Goal: Task Accomplishment & Management: Manage account settings

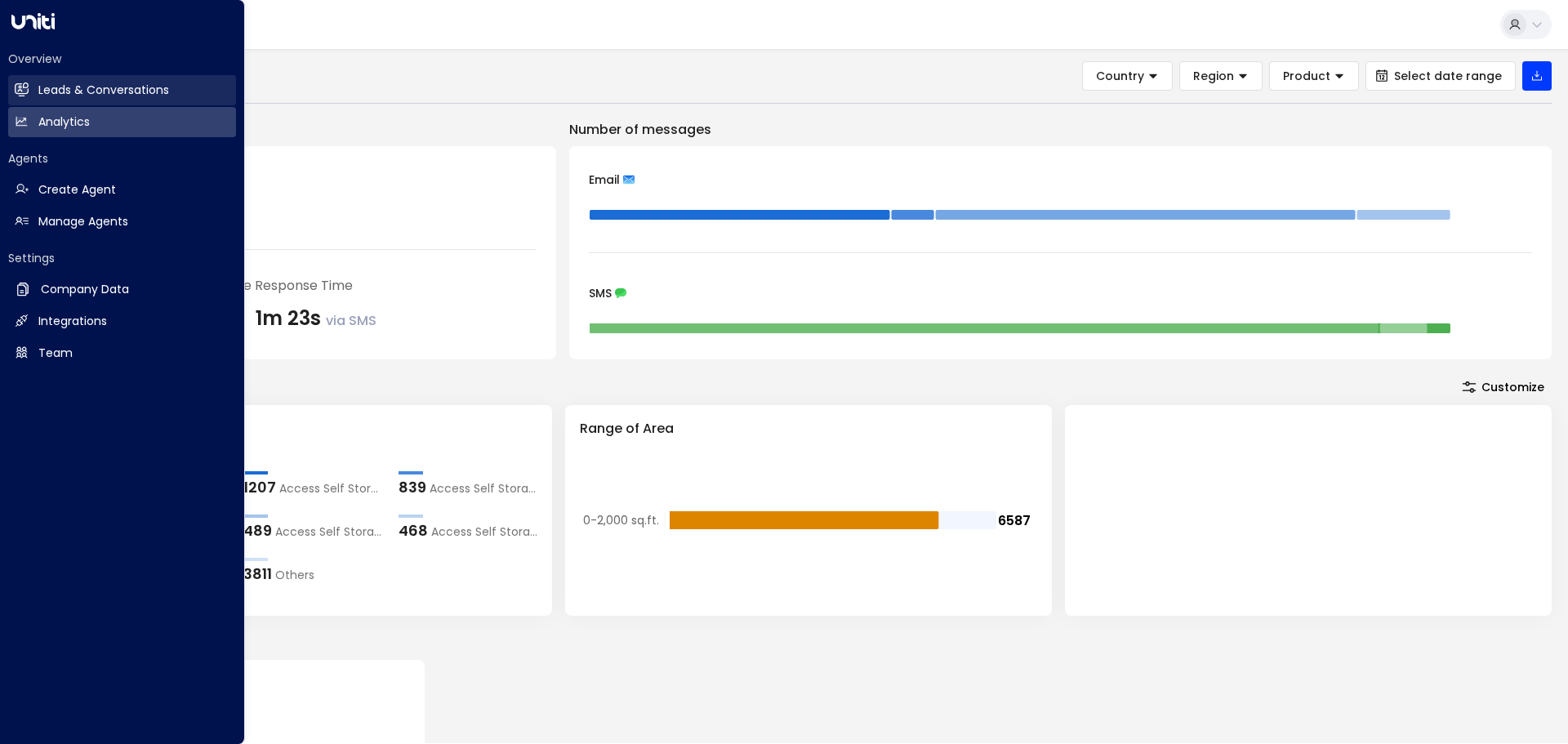
click at [54, 85] on h2 "Leads & Conversations" at bounding box center [104, 91] width 131 height 17
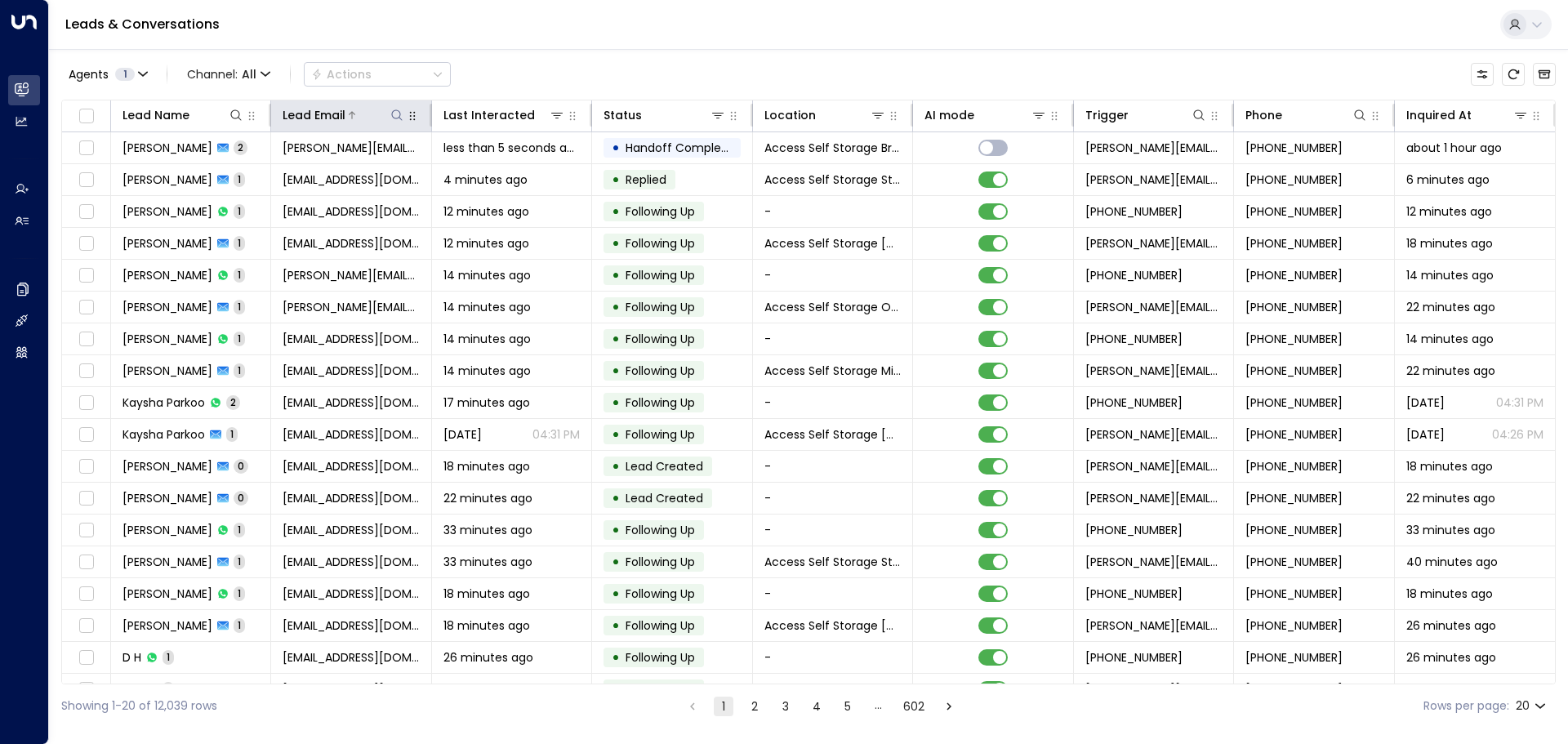
click at [397, 114] on icon at bounding box center [396, 114] width 13 height 13
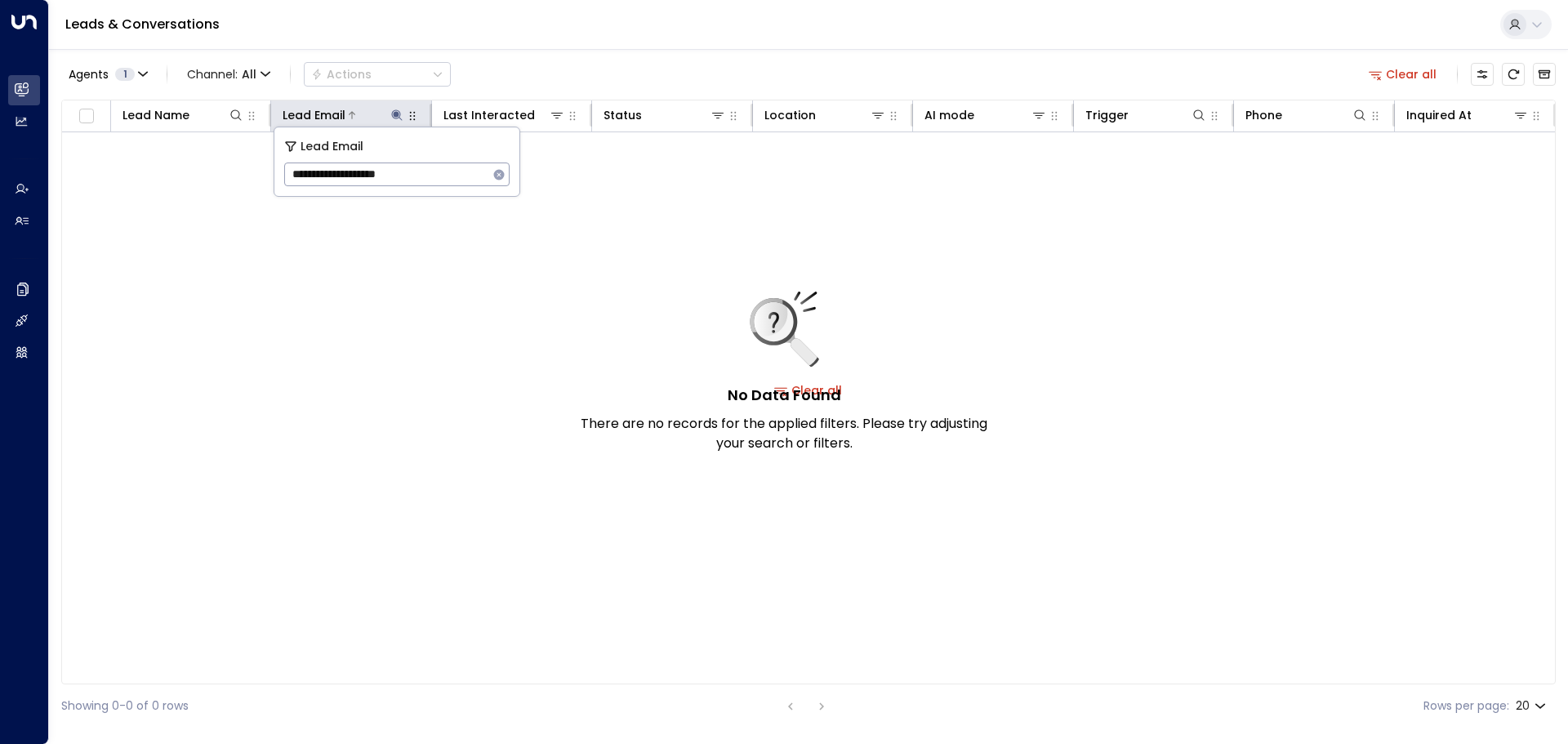
type input "**********"
click at [394, 116] on icon at bounding box center [396, 114] width 10 height 10
click at [400, 113] on icon at bounding box center [396, 114] width 13 height 13
click at [499, 172] on icon "button" at bounding box center [499, 174] width 10 height 10
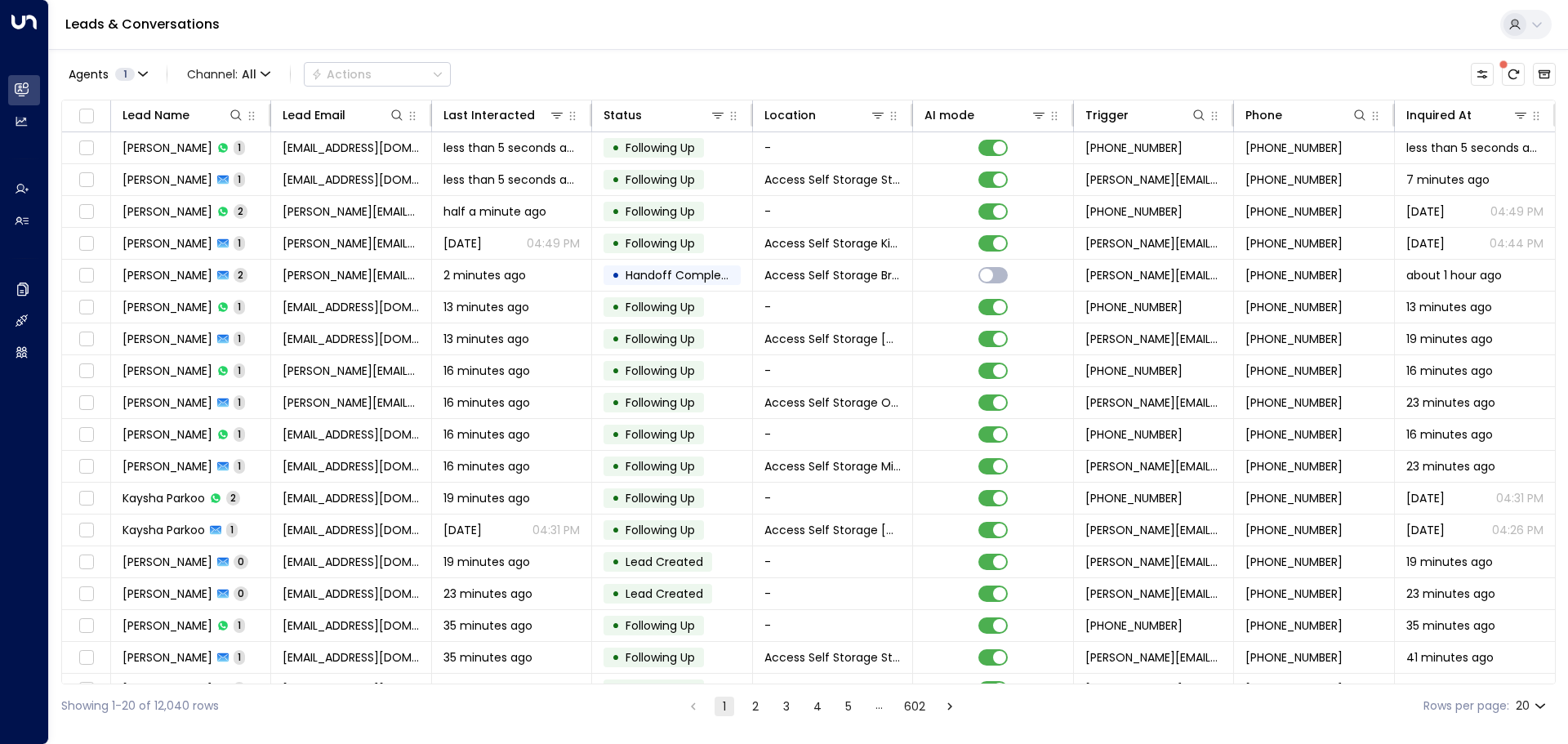
click at [503, 62] on div "Agents 1 Channel: All Actions" at bounding box center [808, 74] width 1495 height 34
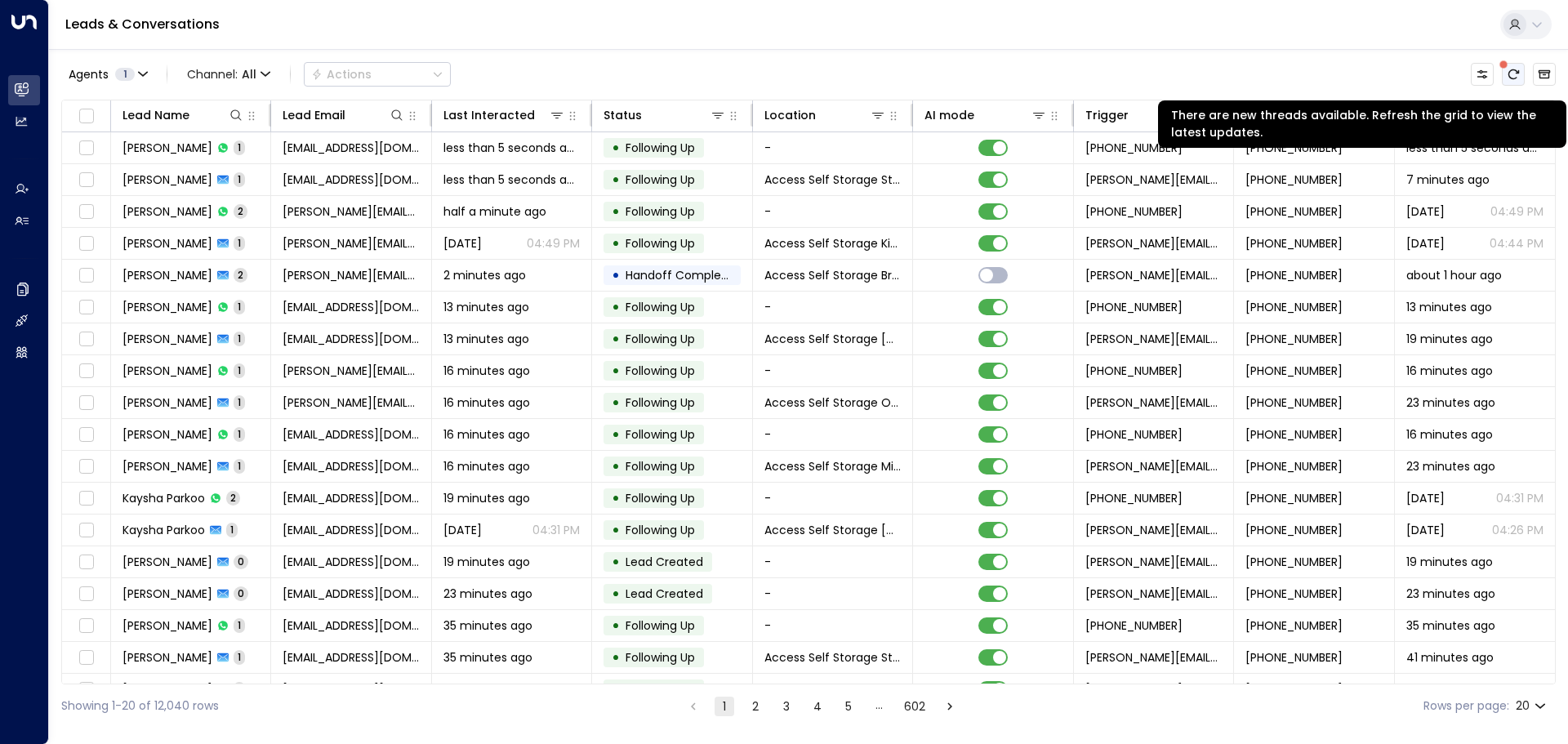
click at [1515, 81] on button "There are new threads available. Refresh the grid to view the latest updates." at bounding box center [1513, 74] width 23 height 23
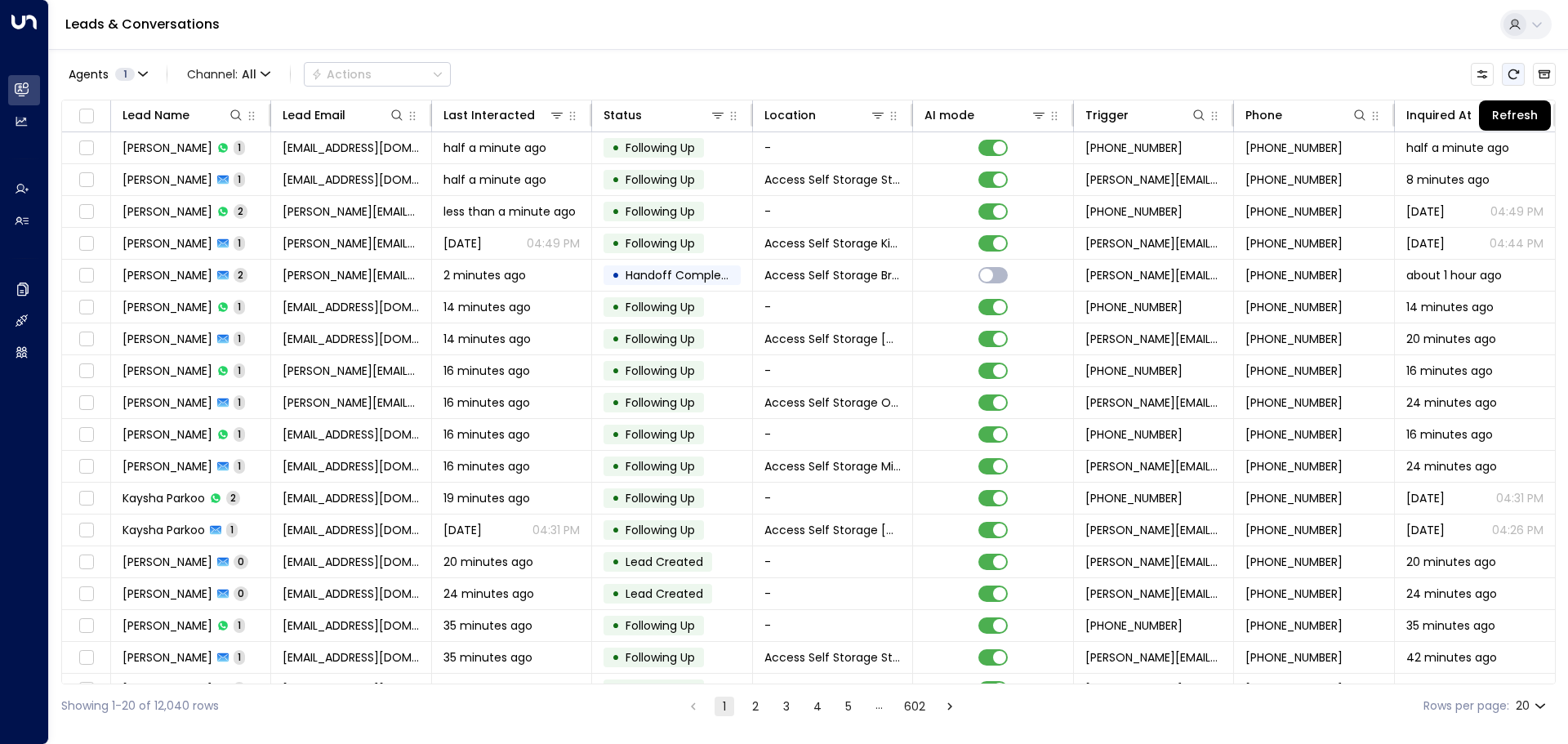
click at [1513, 77] on icon "Refresh" at bounding box center [1513, 74] width 13 height 13
click at [1517, 67] on button "Refresh" at bounding box center [1513, 74] width 23 height 23
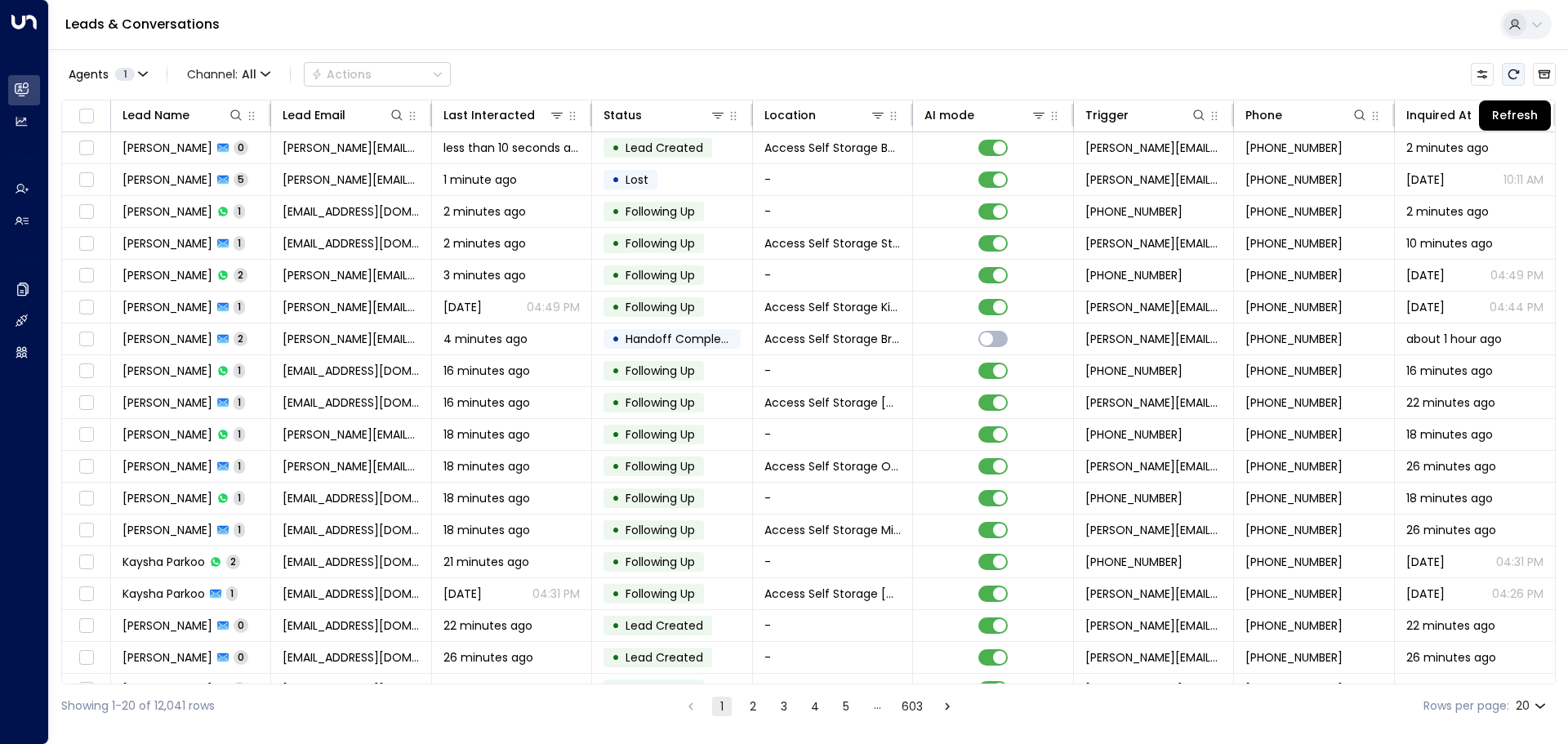
click at [1509, 76] on icon "Refresh" at bounding box center [1513, 74] width 13 height 13
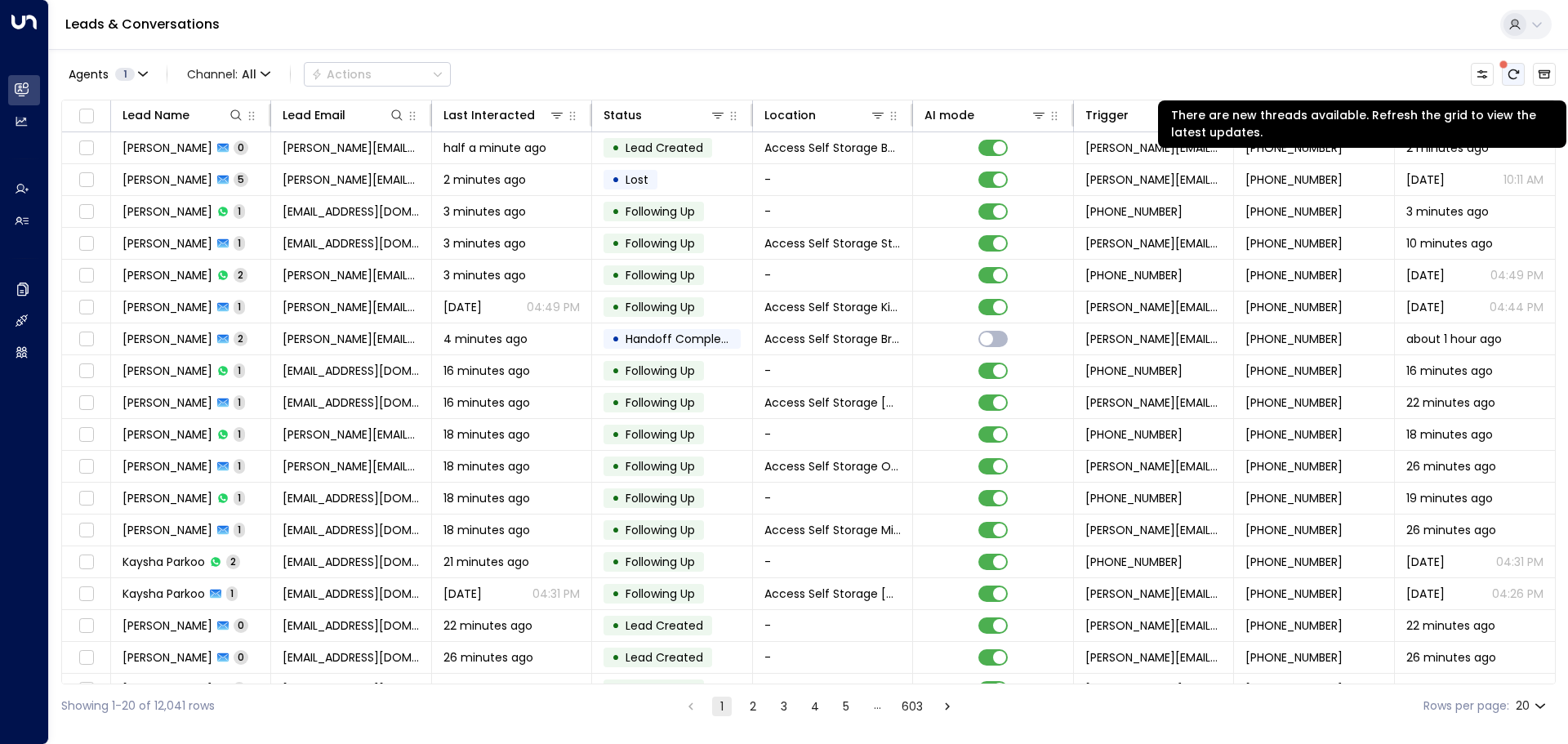
click at [1514, 71] on icon "There are new threads available. Refresh the grid to view the latest updates." at bounding box center [1514, 74] width 10 height 10
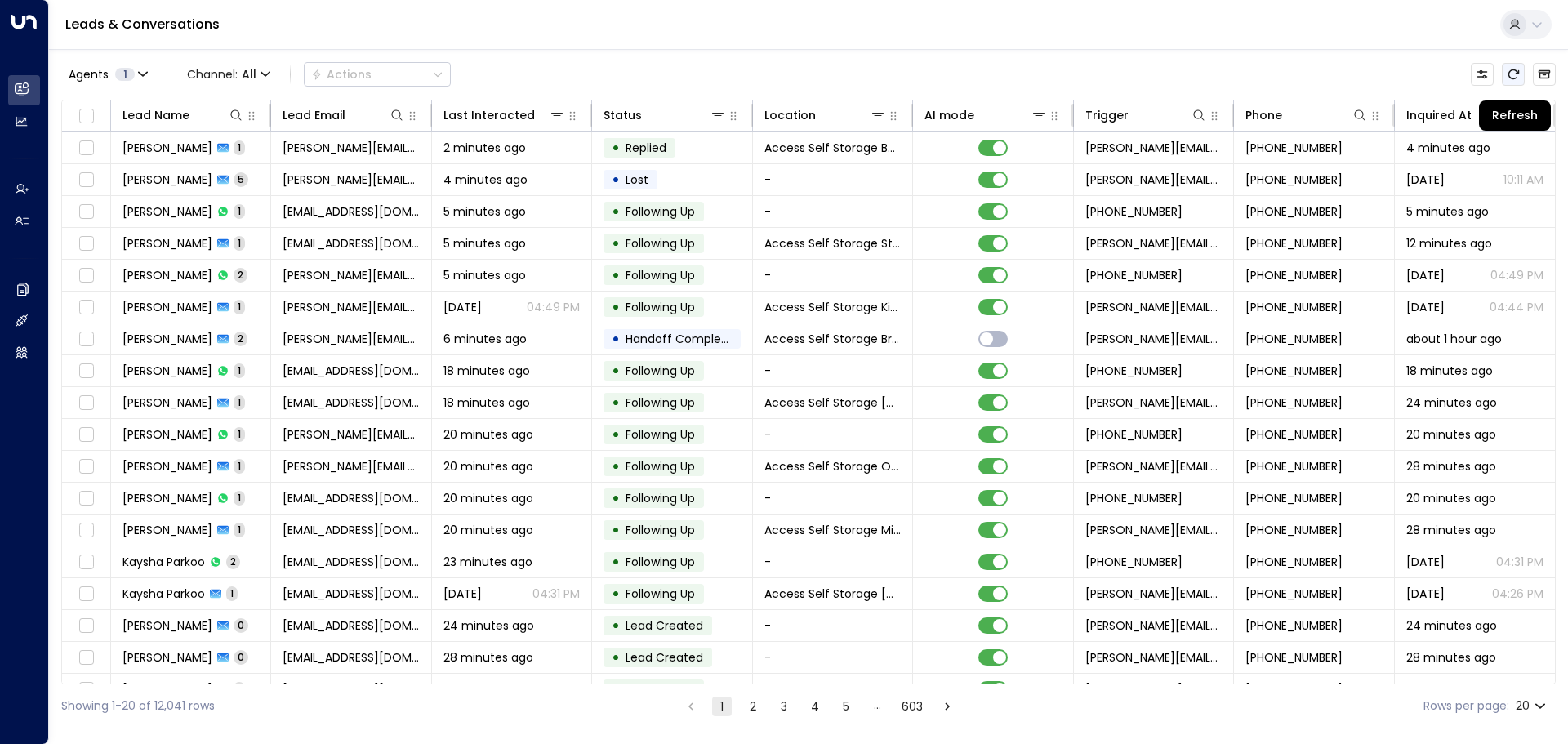
click at [1513, 71] on icon "Refresh" at bounding box center [1514, 74] width 10 height 10
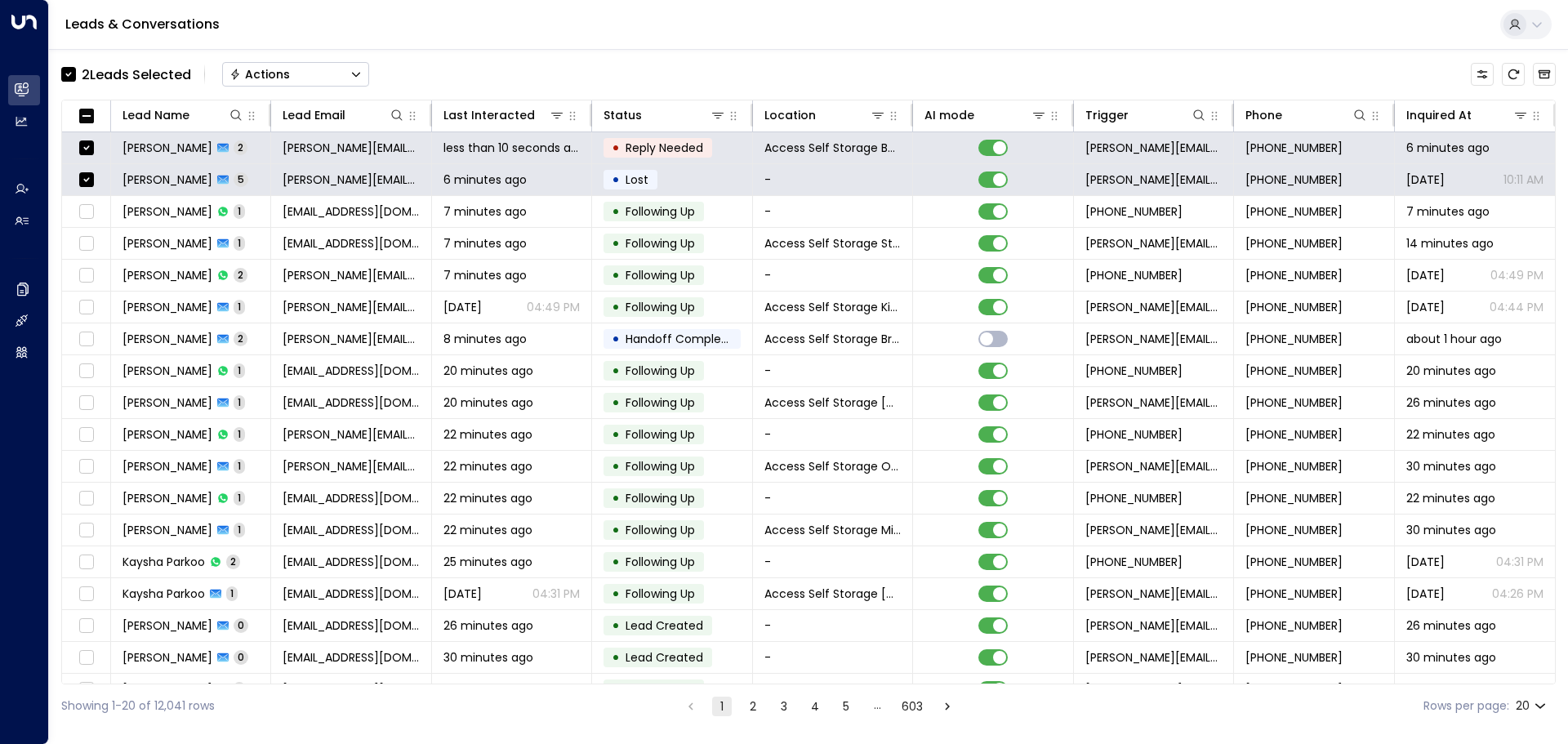
click at [351, 67] on button "Actions" at bounding box center [296, 74] width 147 height 24
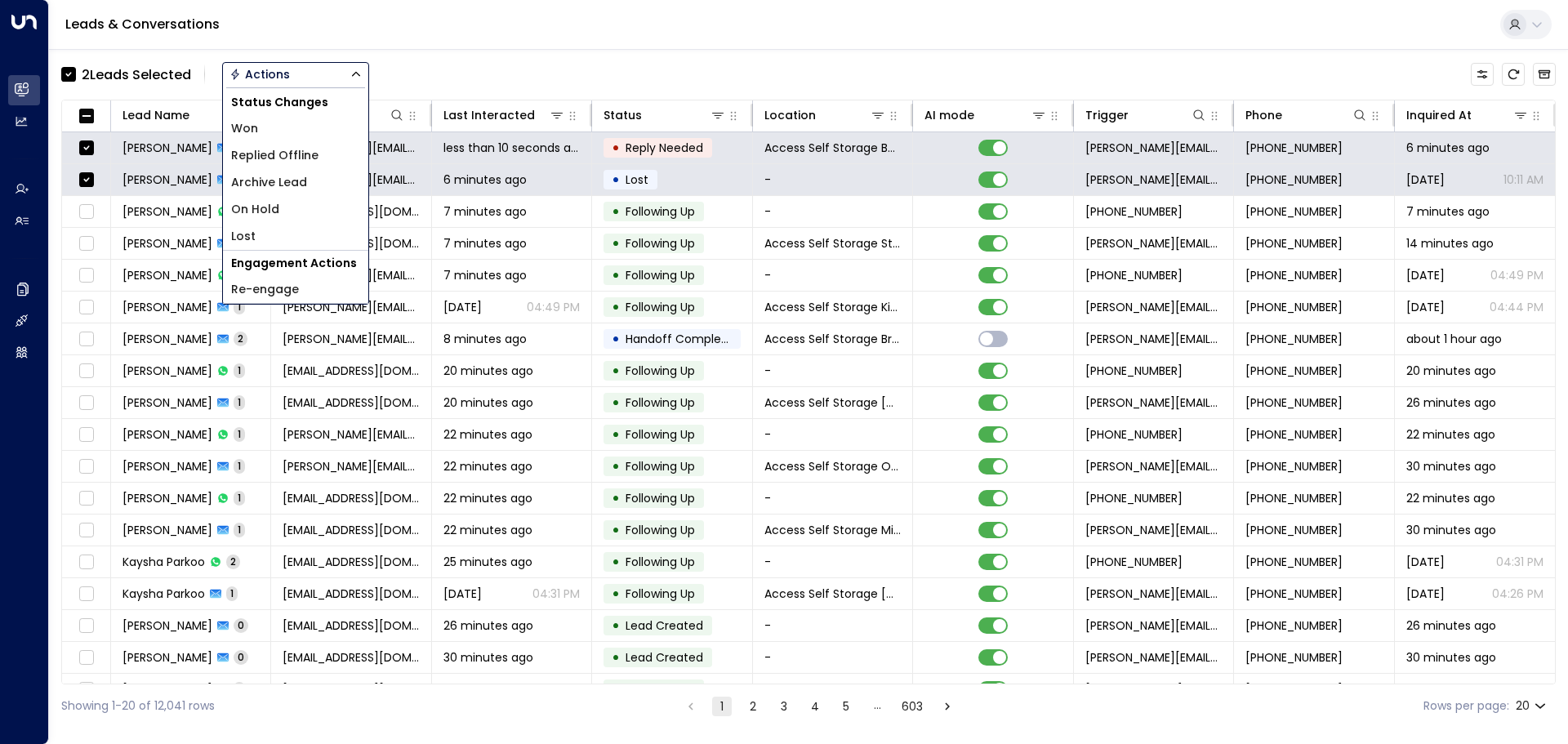
click at [718, 77] on div "2 Lead s Selected Actions Status Changes Won Replied Offline Archive Lead On Ho…" at bounding box center [808, 74] width 1495 height 34
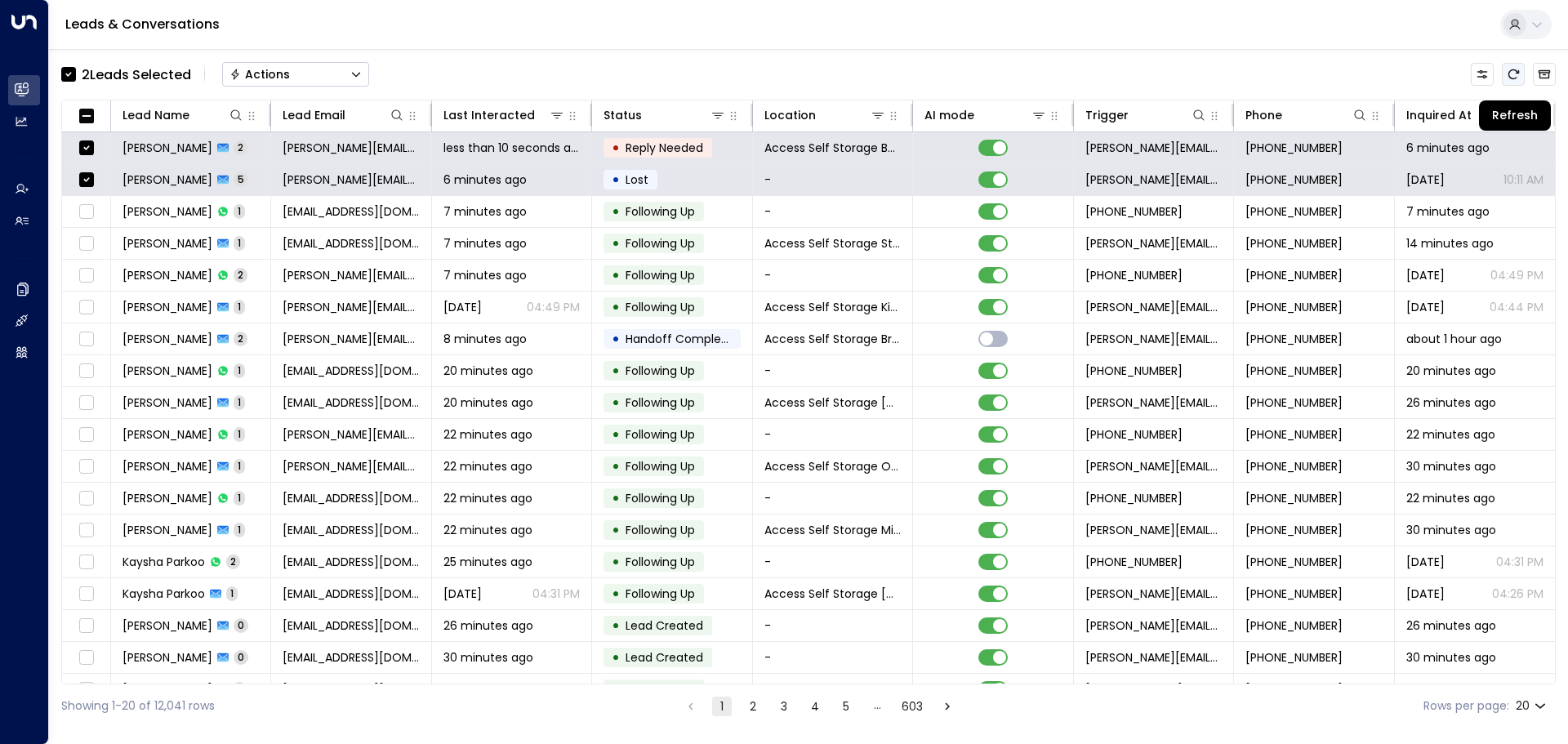
click at [1509, 75] on icon "Refresh" at bounding box center [1514, 74] width 10 height 10
click at [339, 75] on button "Actions" at bounding box center [296, 74] width 147 height 24
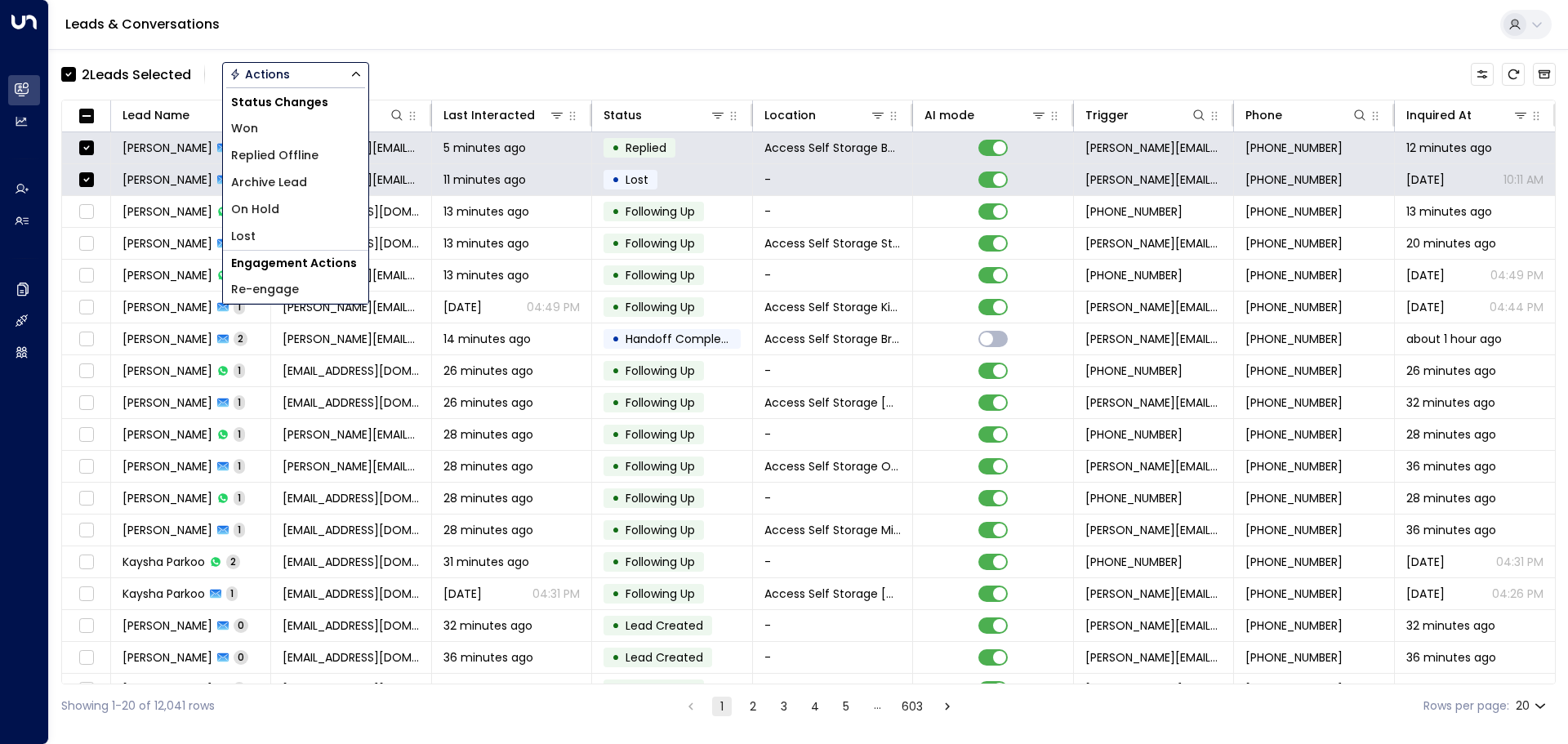
click at [262, 184] on span "Archive Lead" at bounding box center [269, 182] width 76 height 17
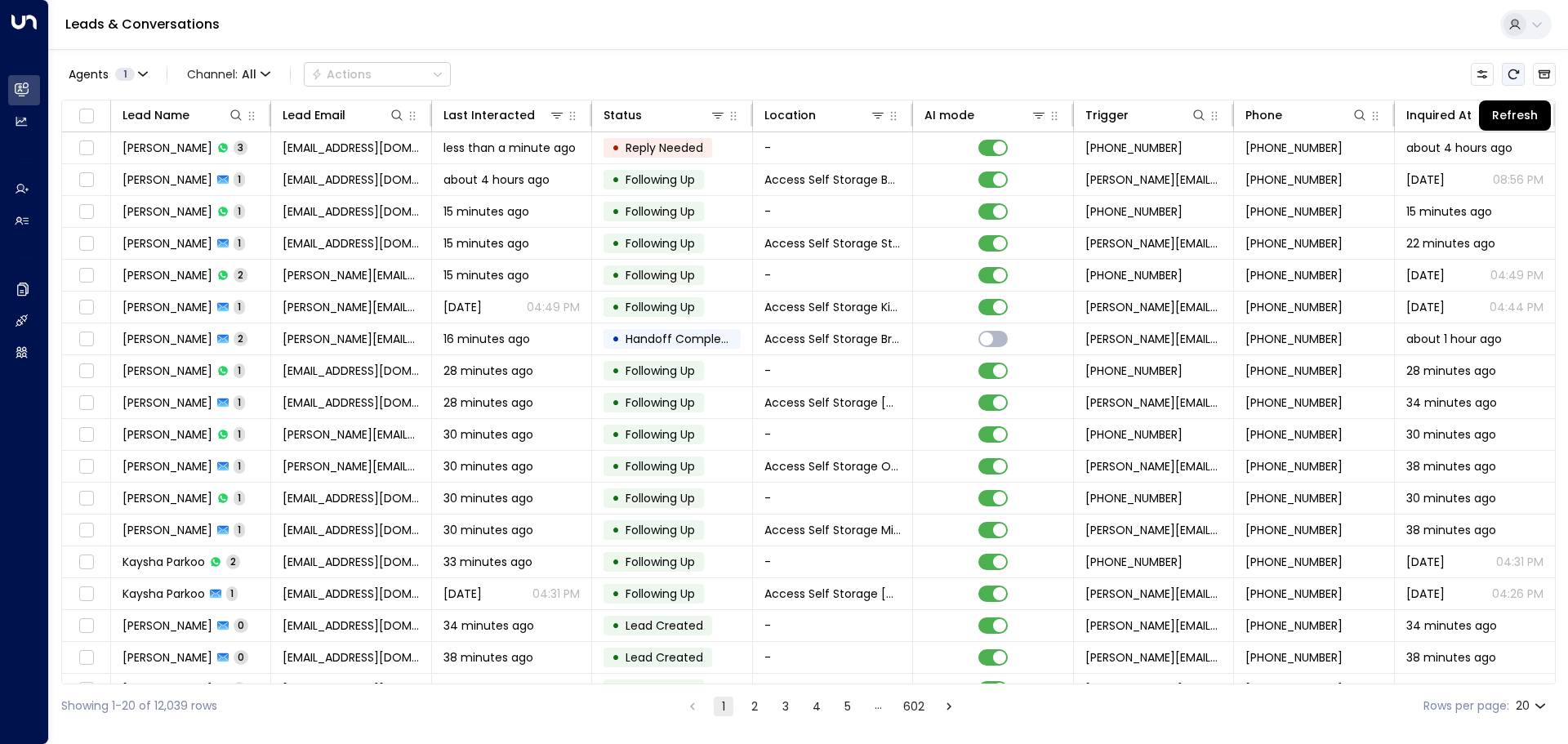
click at [1512, 78] on icon "Refresh" at bounding box center [1513, 74] width 13 height 13
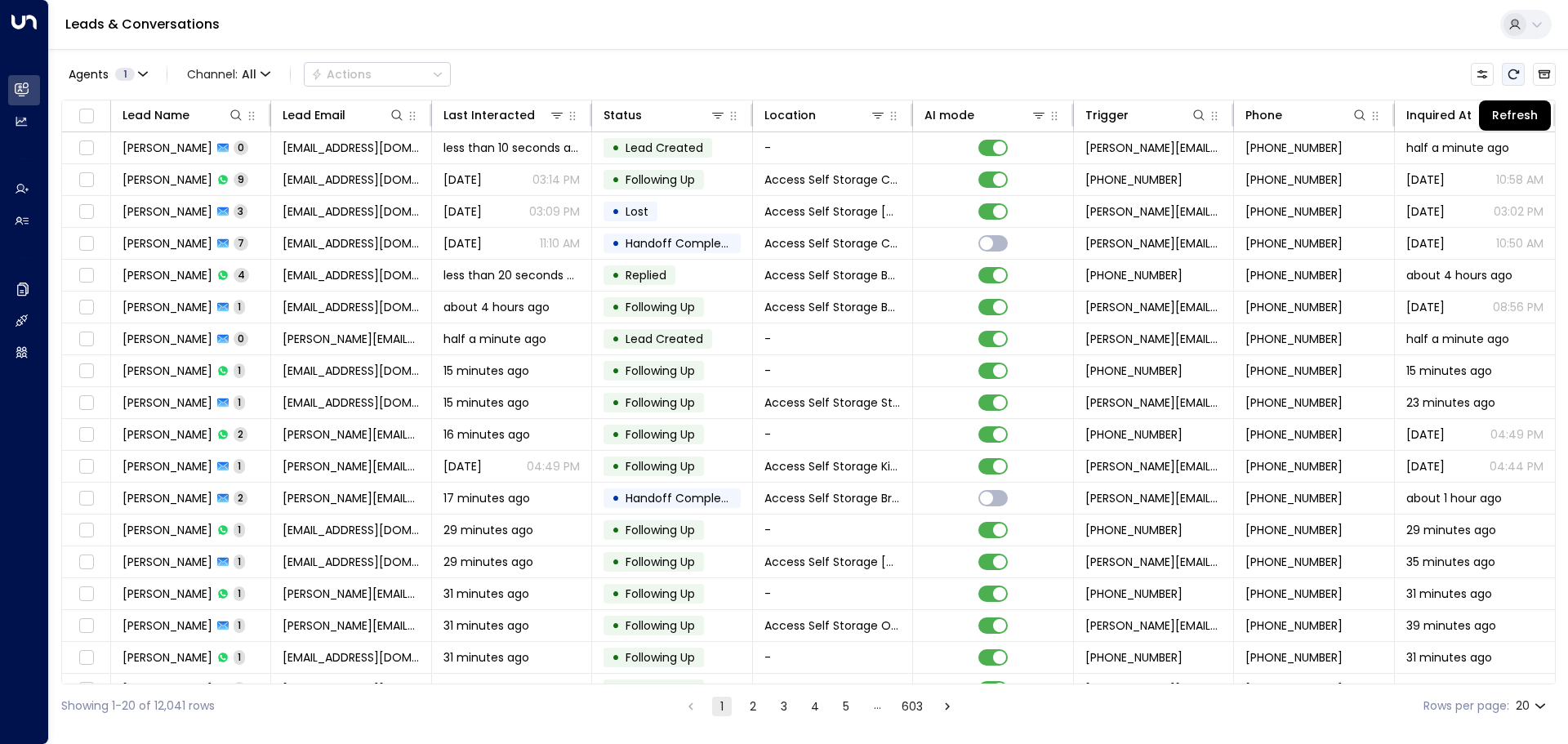
click at [1513, 73] on icon "Refresh" at bounding box center [1513, 74] width 13 height 13
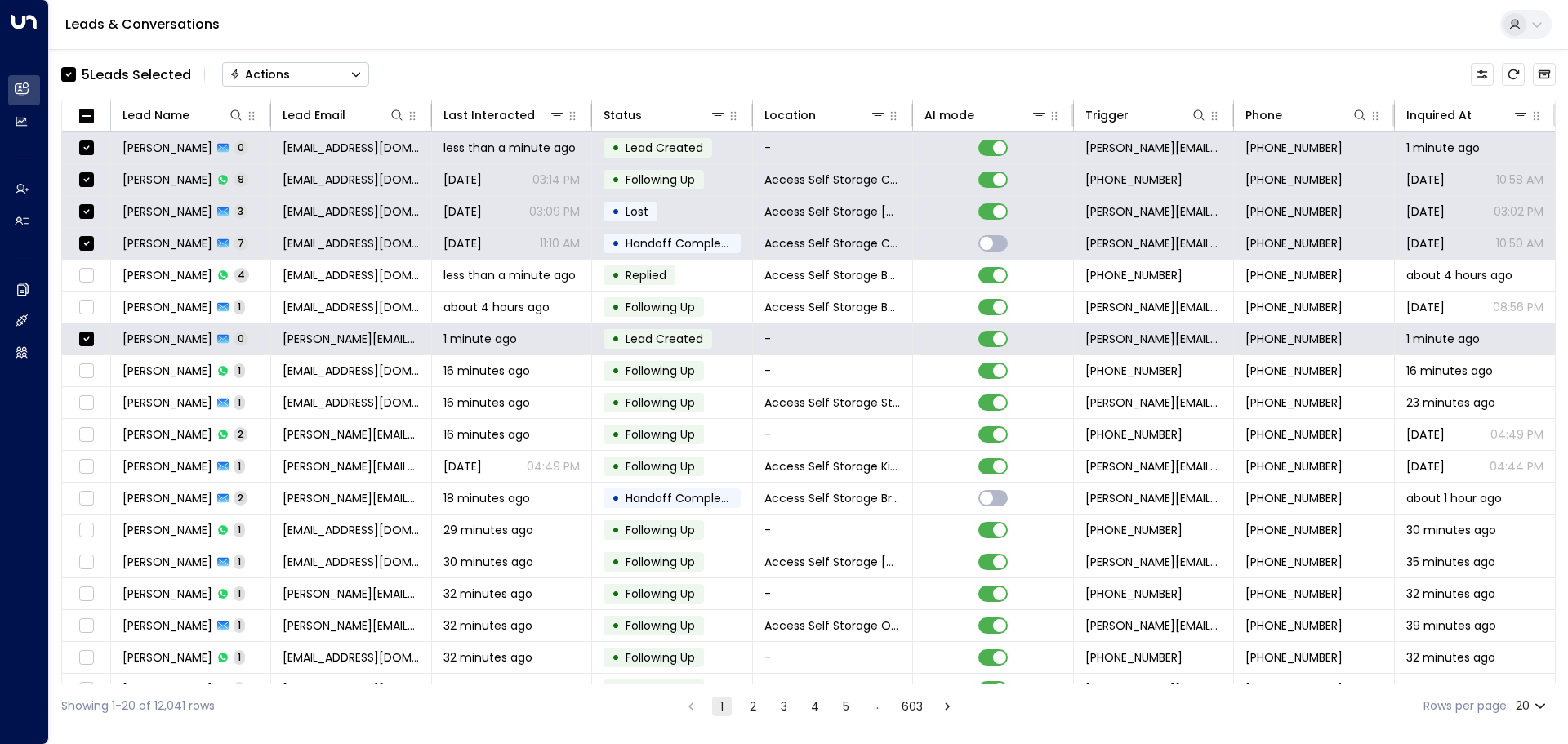
click at [353, 77] on icon "Button group with a nested menu" at bounding box center [356, 74] width 11 height 11
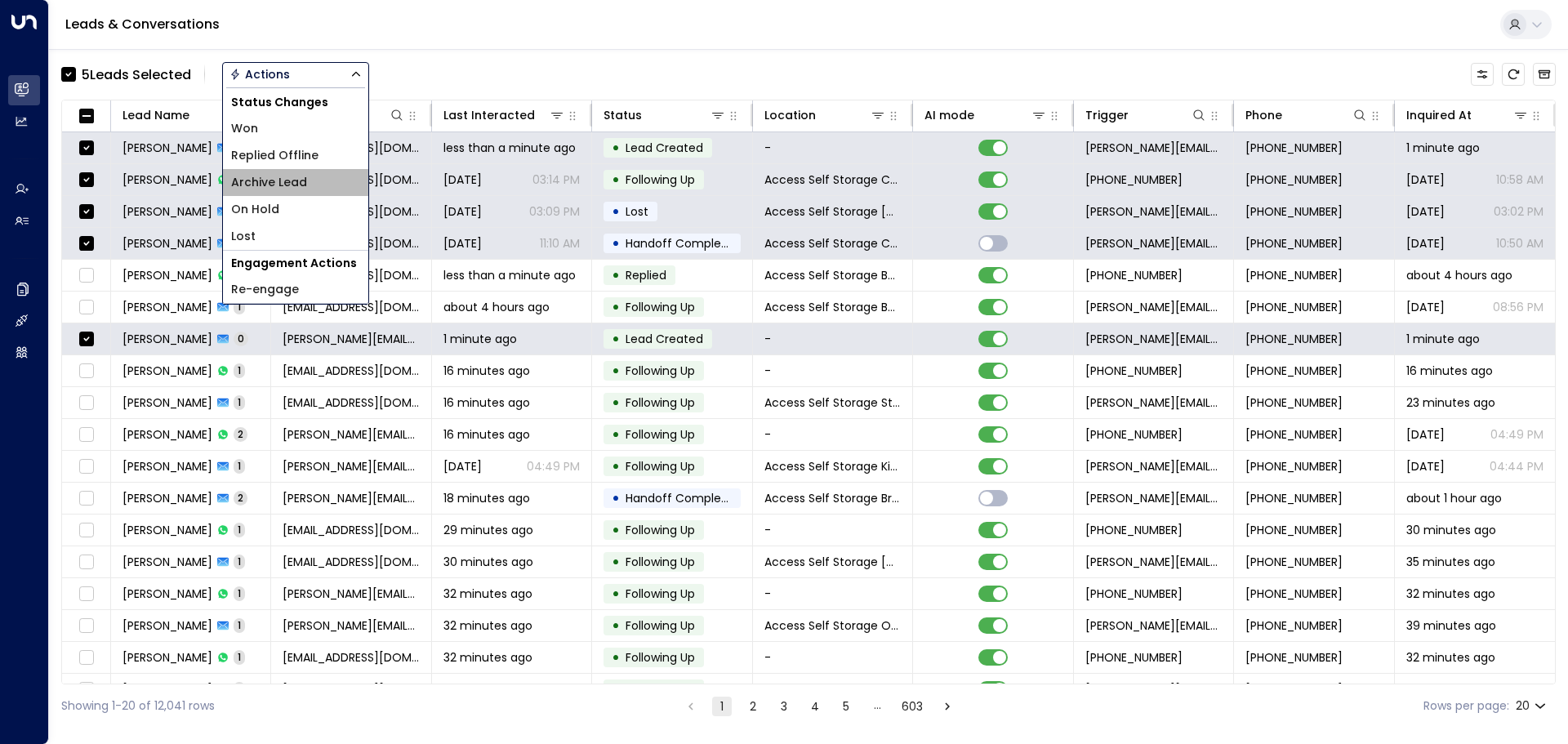
click at [301, 180] on span "Archive Lead" at bounding box center [269, 182] width 76 height 17
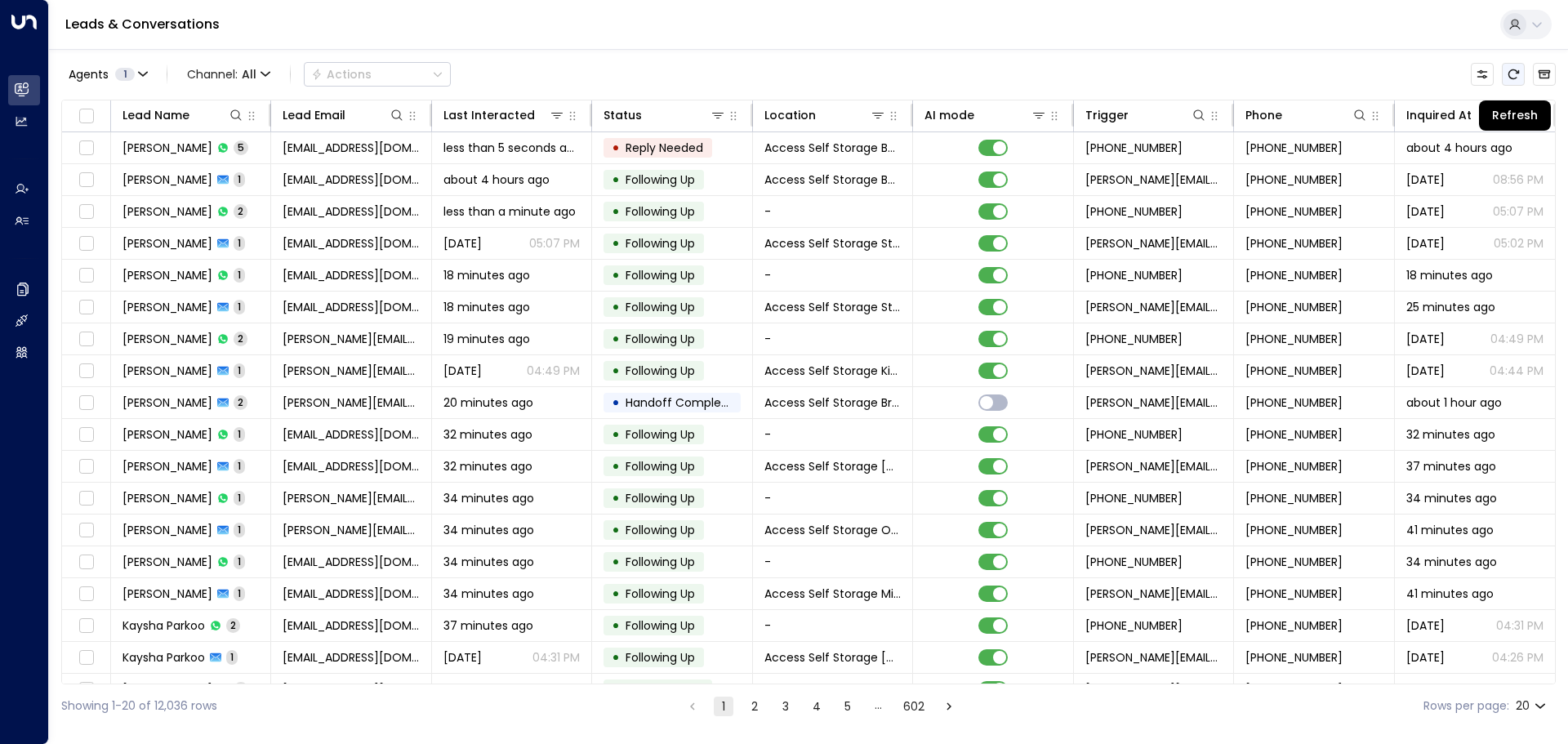
click at [1510, 74] on icon "Refresh" at bounding box center [1513, 74] width 13 height 13
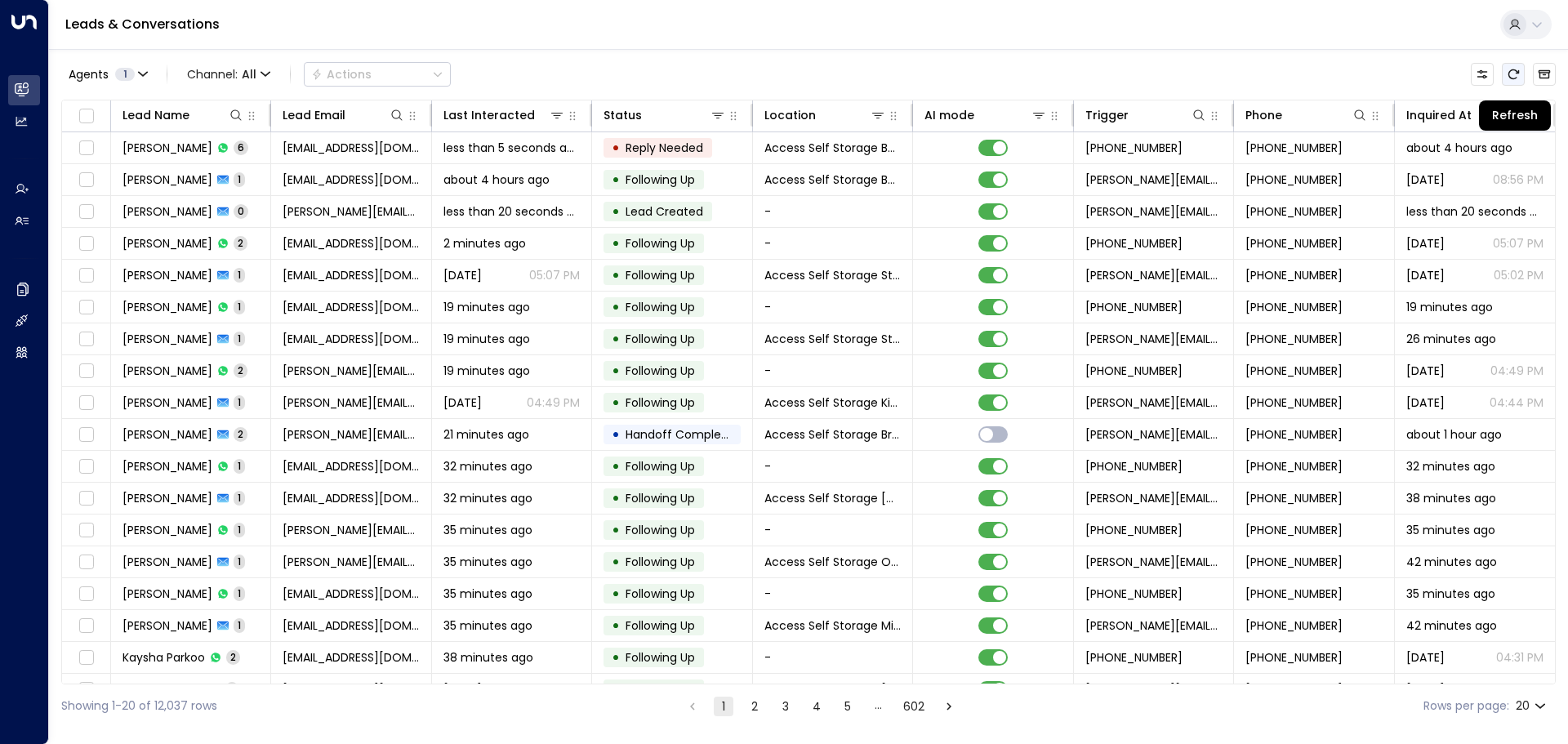
click at [1504, 67] on button "Refresh" at bounding box center [1513, 74] width 23 height 23
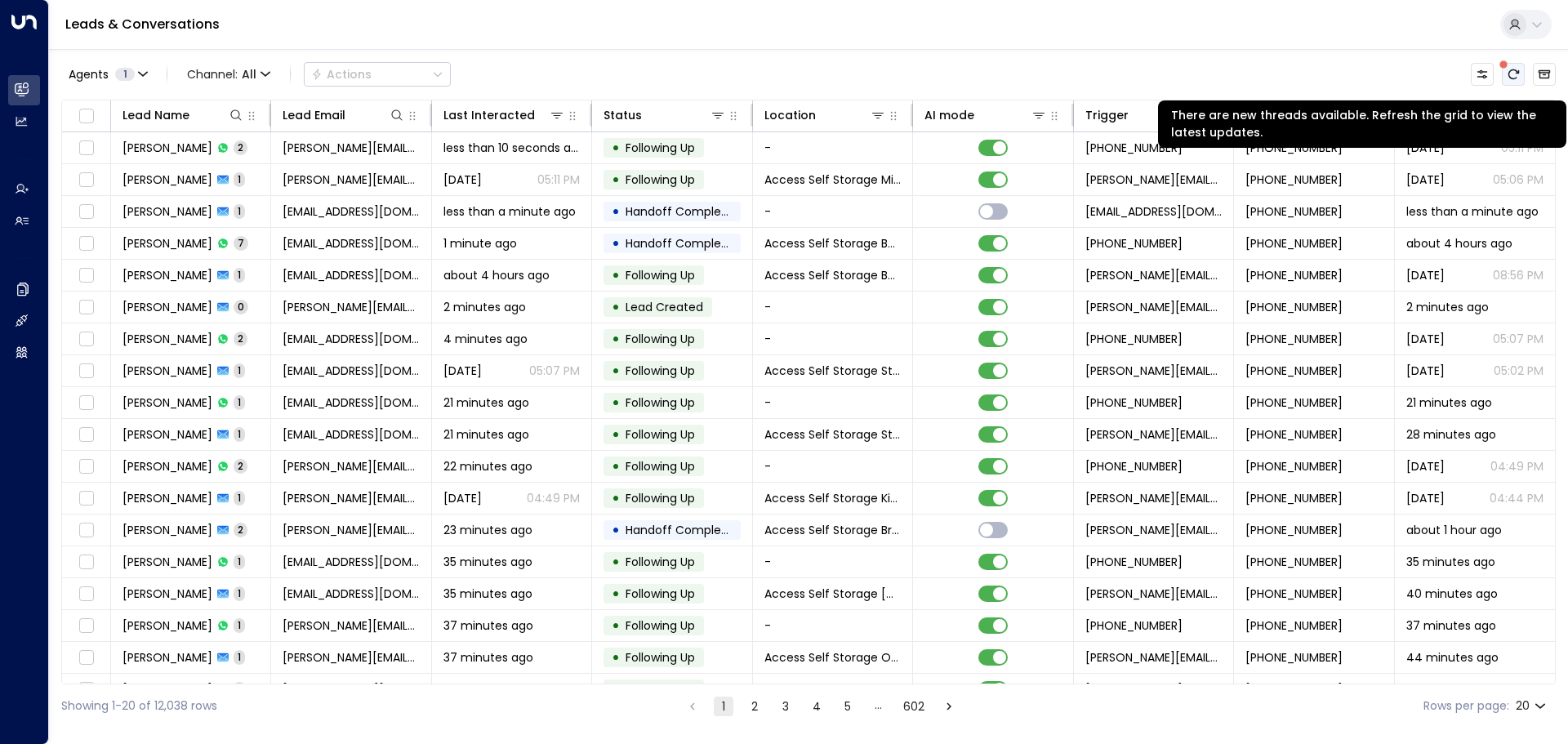
click at [1505, 80] on button "There are new threads available. Refresh the grid to view the latest updates." at bounding box center [1513, 74] width 23 height 23
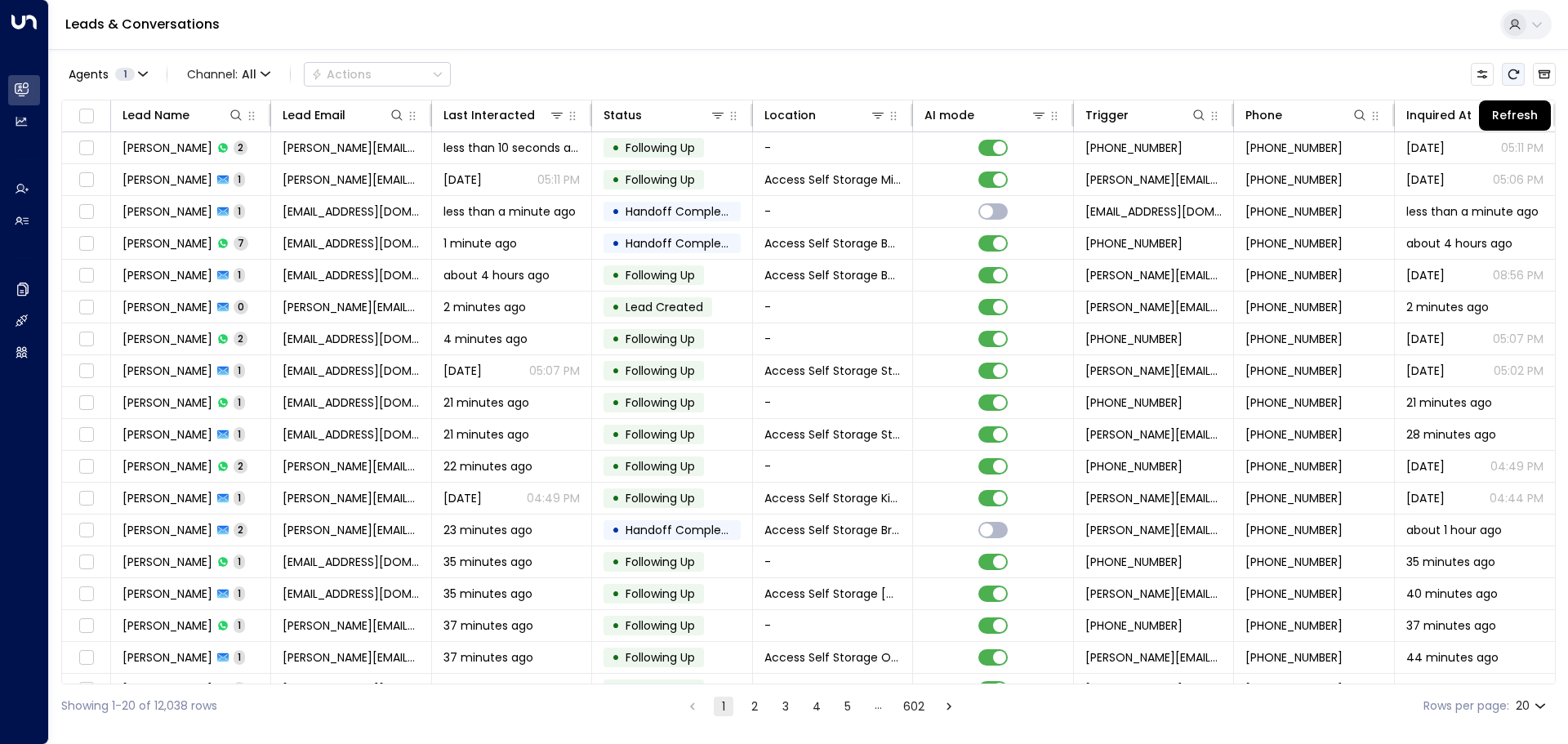
click at [1510, 76] on icon "Refresh" at bounding box center [1514, 74] width 10 height 10
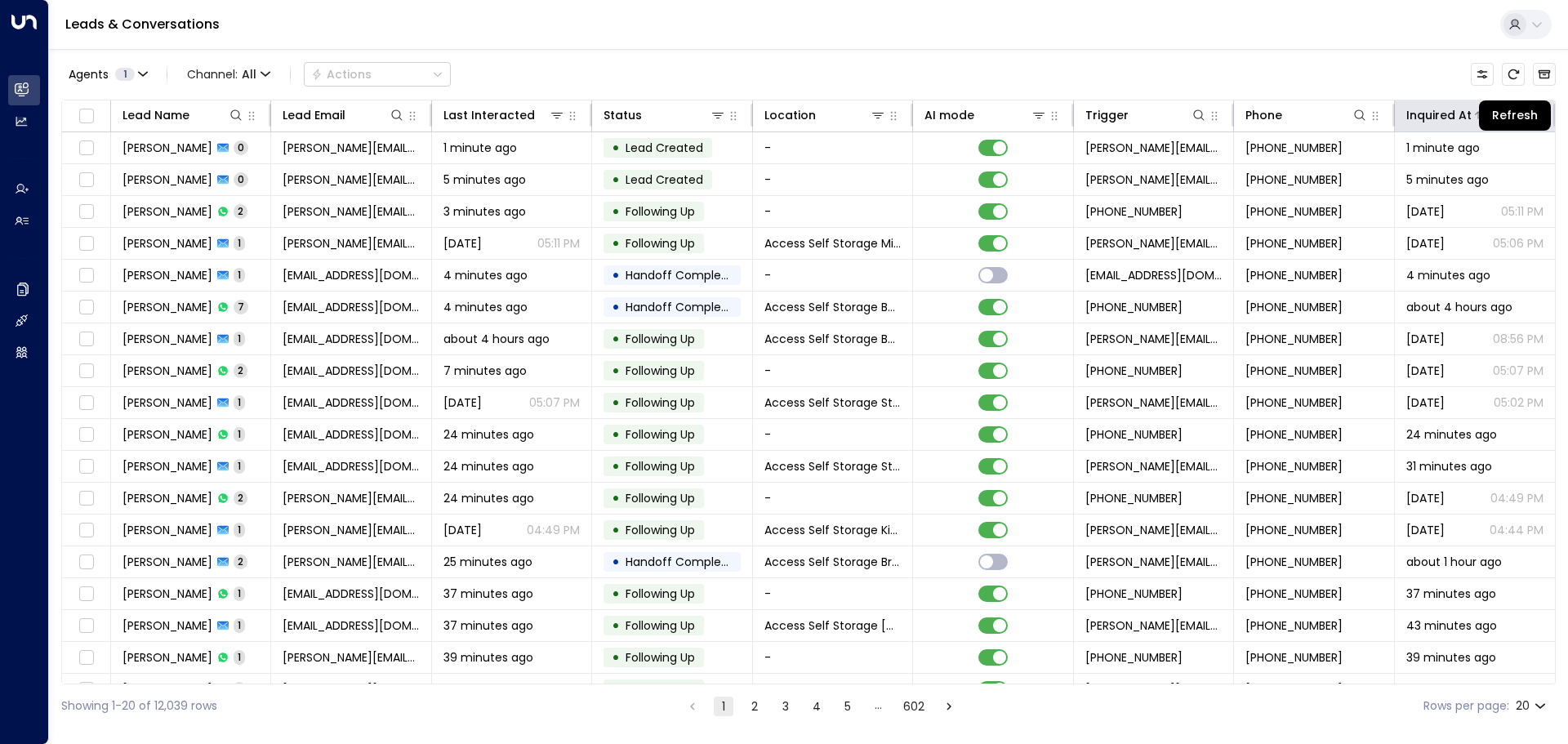
click at [1505, 113] on body "Overview Leads & Conversations Leads & Conversations Analytics Analytics Agents…" at bounding box center [784, 364] width 1568 height 727
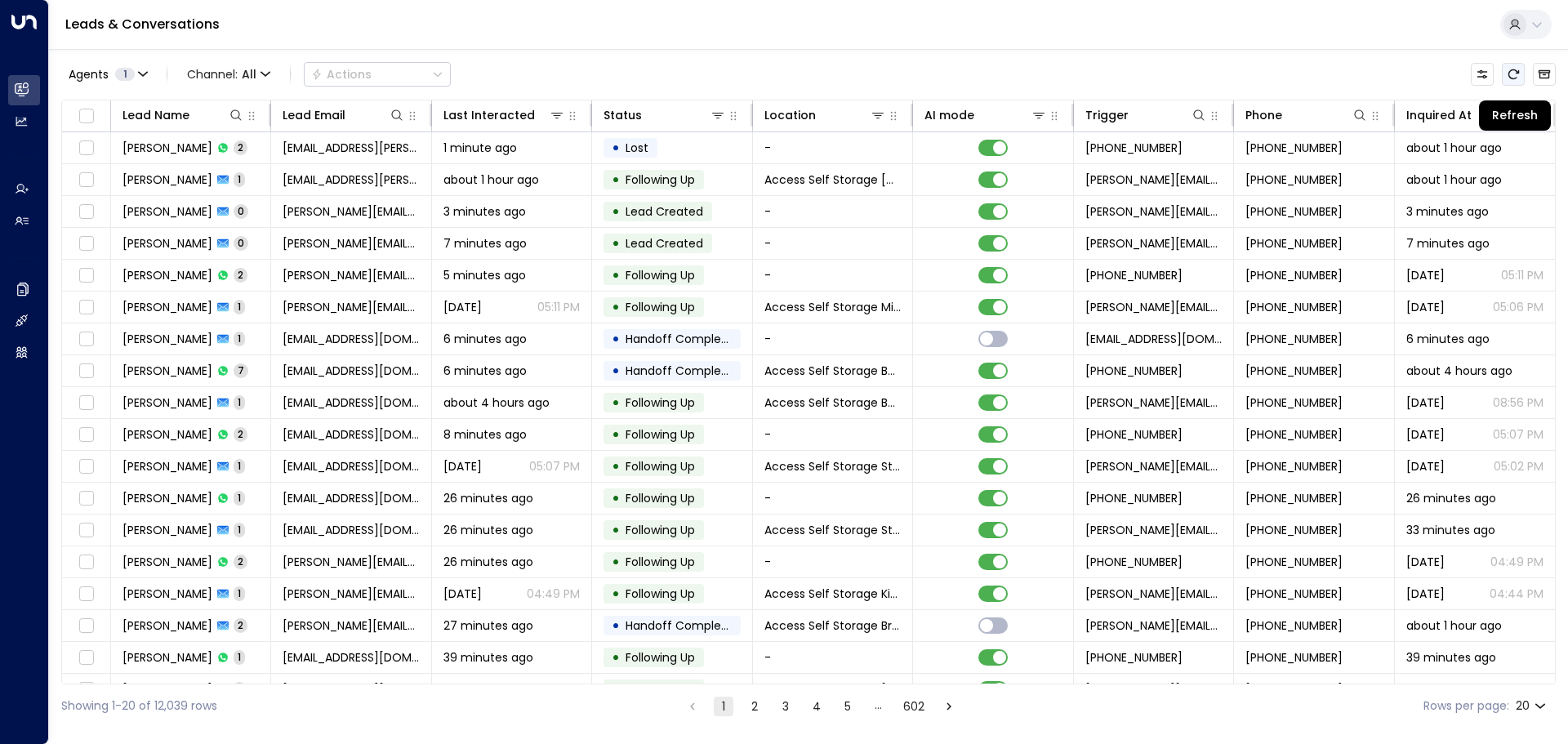
click at [1510, 77] on icon "Refresh" at bounding box center [1514, 74] width 10 height 10
click at [1505, 78] on button "Refresh" at bounding box center [1513, 74] width 23 height 23
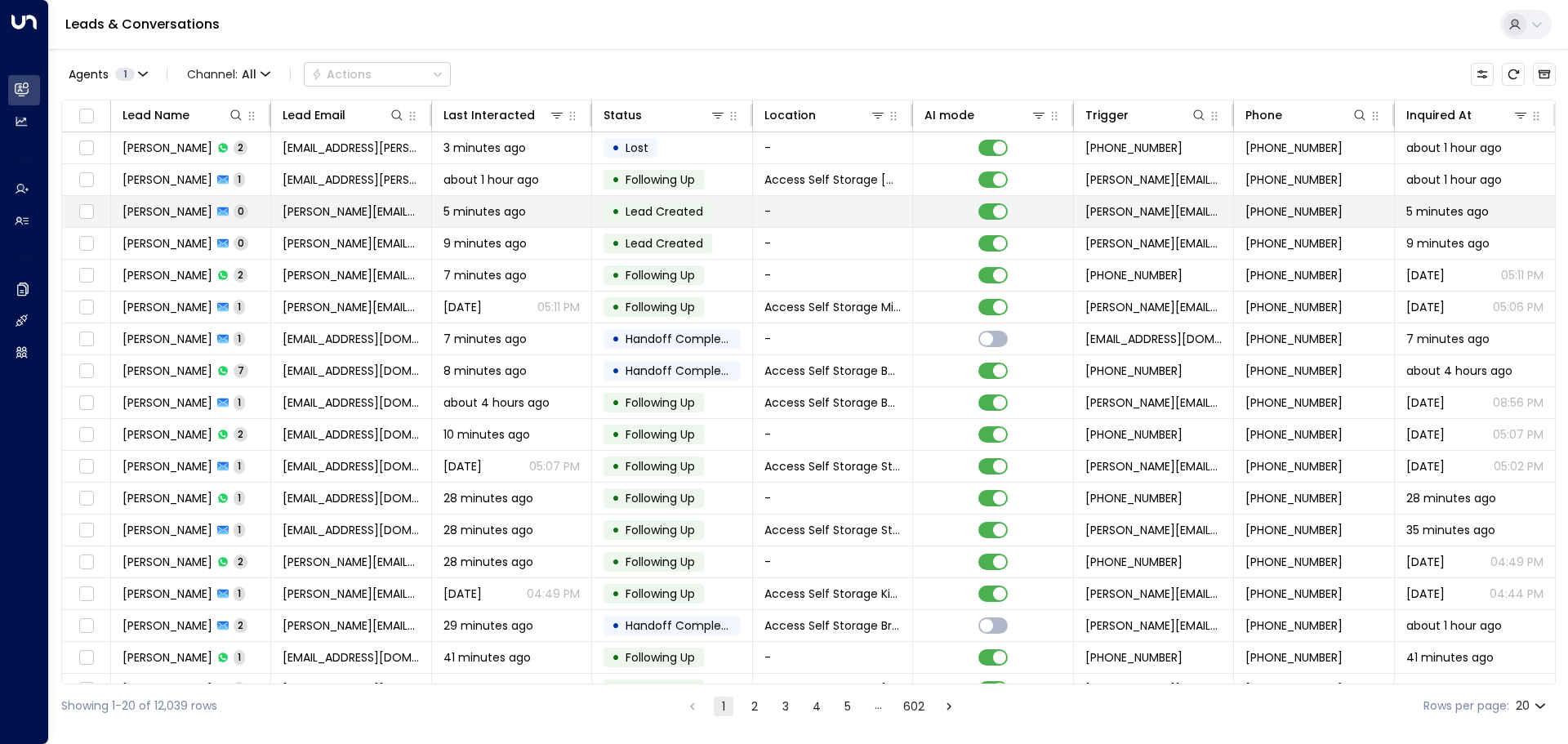
click at [257, 211] on td "[PERSON_NAME] 0" at bounding box center [190, 212] width 160 height 31
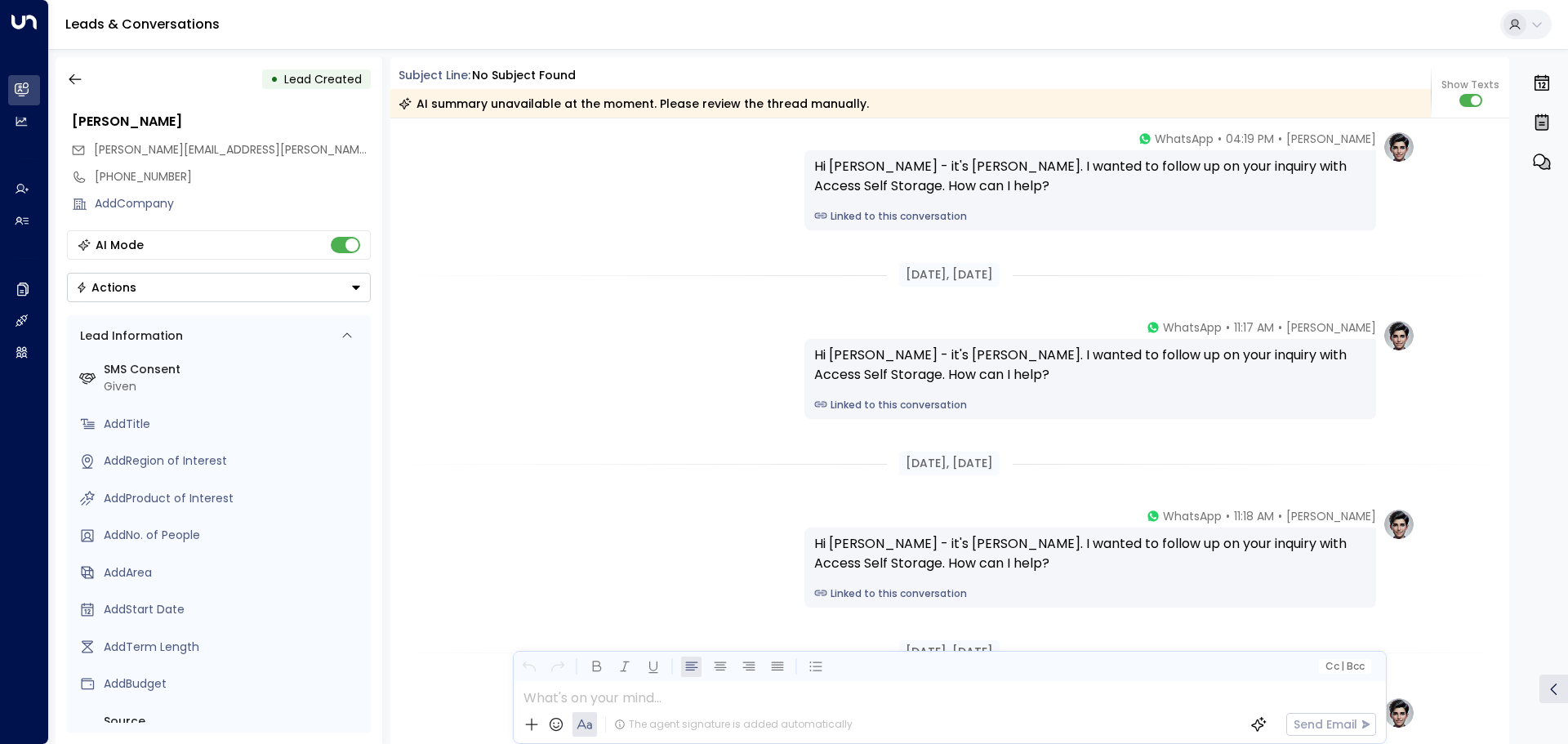
scroll to position [7, 0]
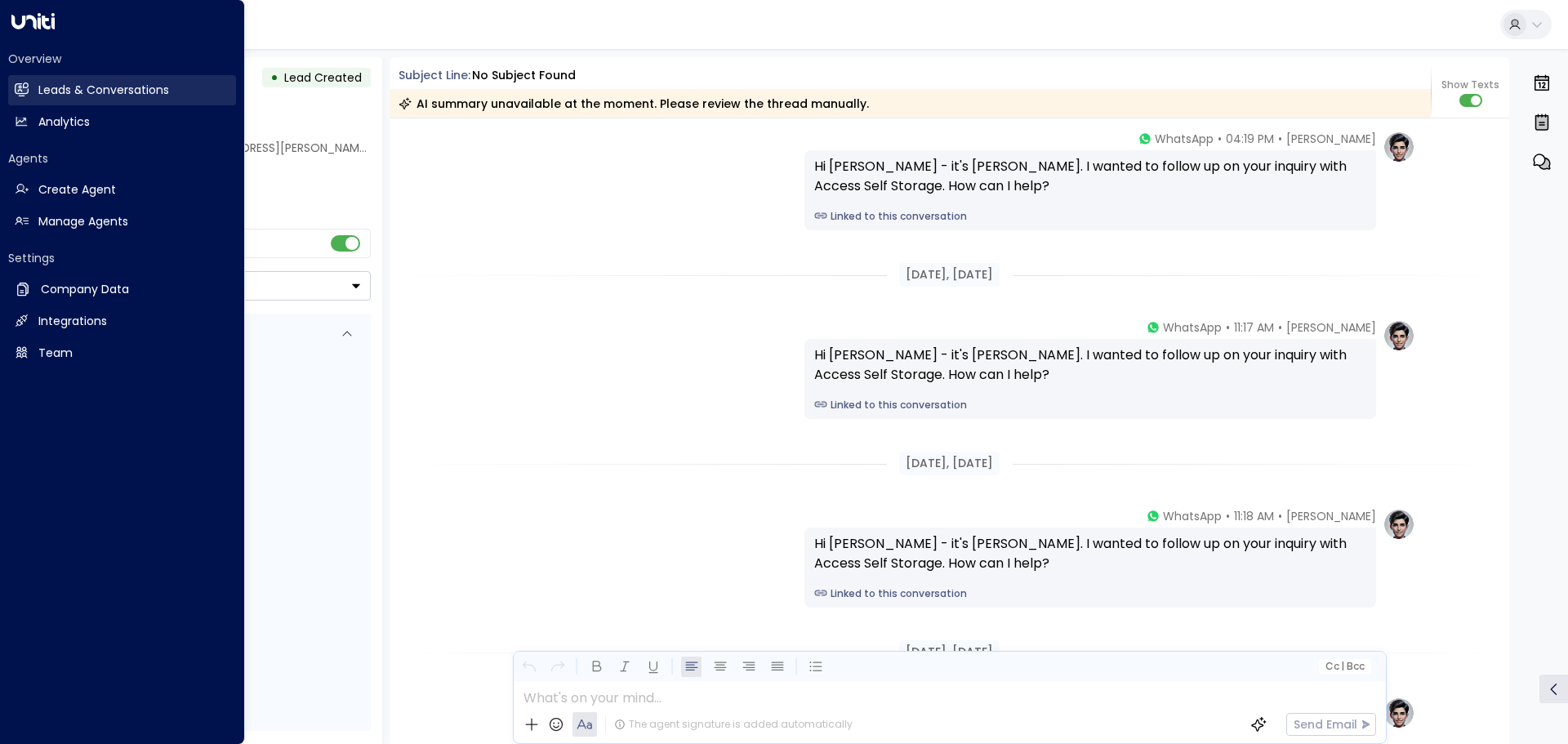
click at [33, 88] on link "Leads & Conversations Leads & Conversations" at bounding box center [121, 90] width 228 height 31
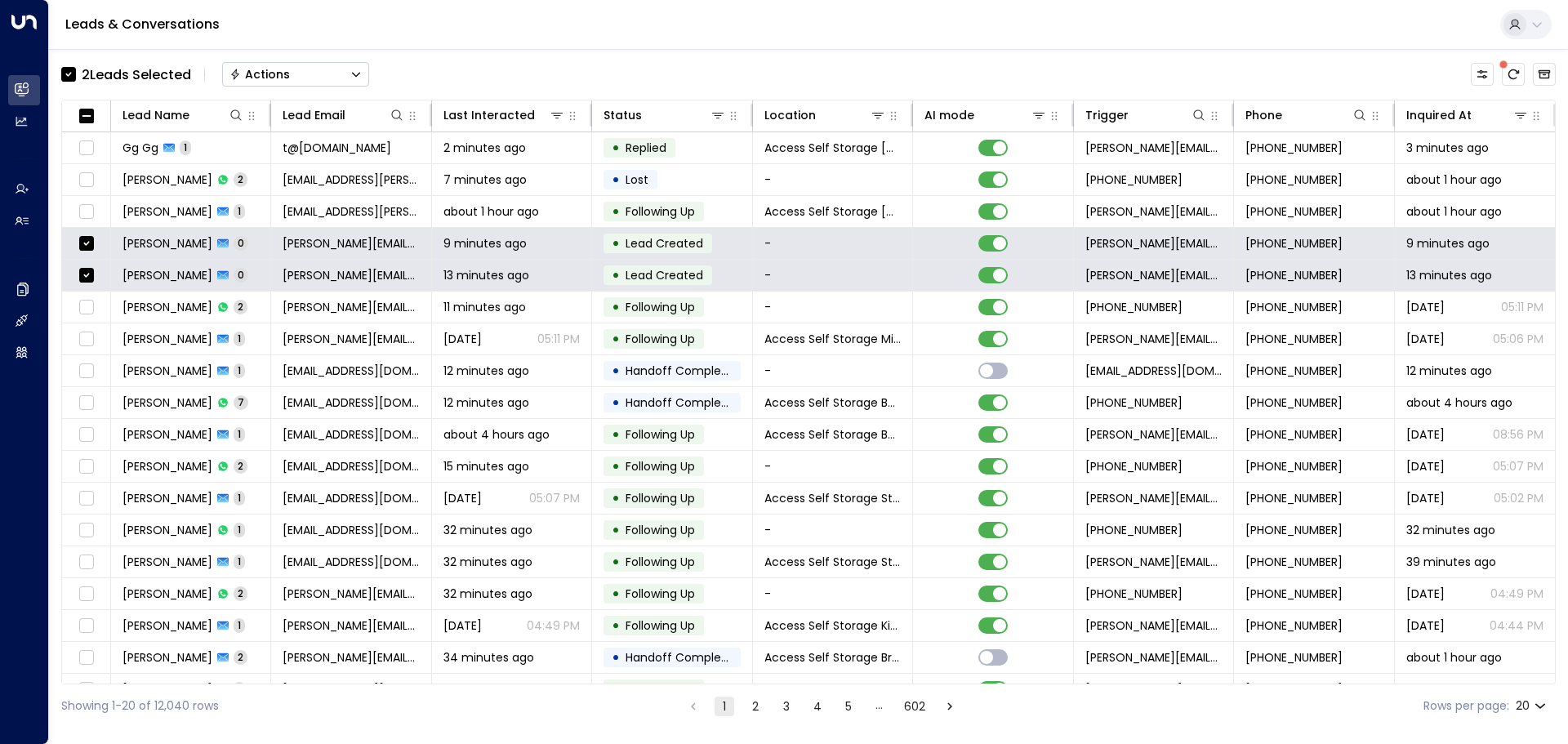
click at [351, 72] on icon "Button group with a nested menu" at bounding box center [356, 74] width 11 height 11
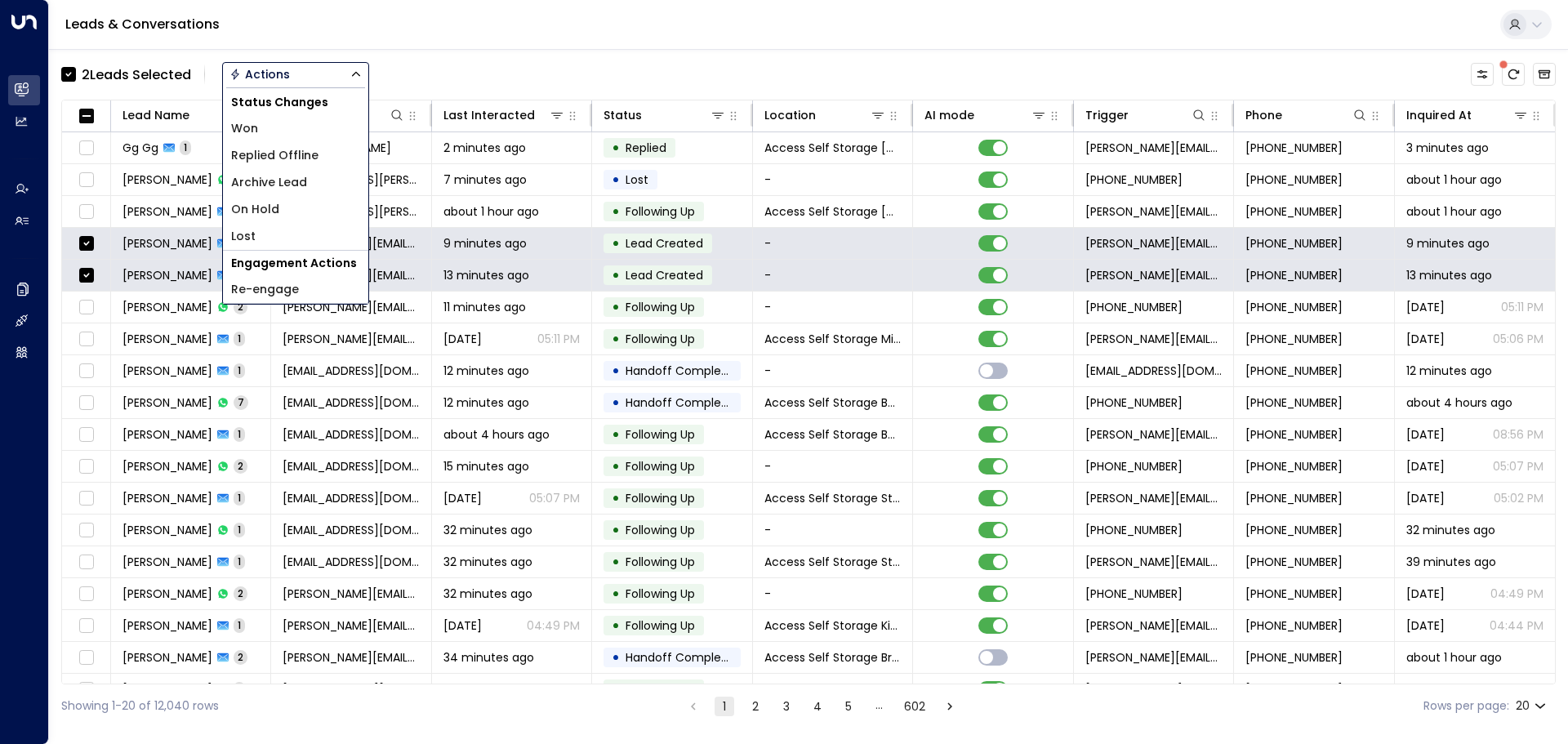
click at [300, 181] on span "Archive Lead" at bounding box center [269, 182] width 76 height 17
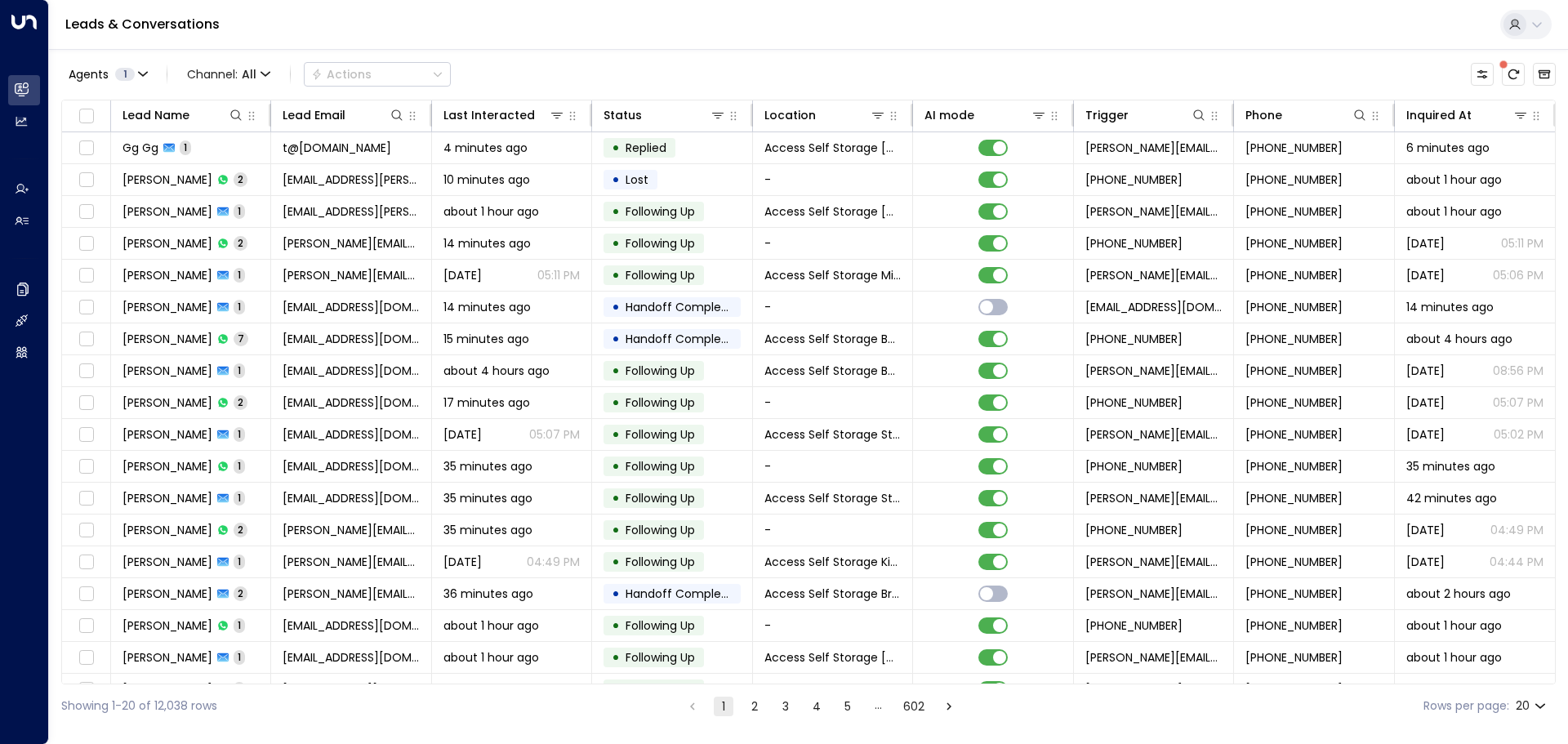
click at [1507, 69] on span at bounding box center [1503, 64] width 8 height 8
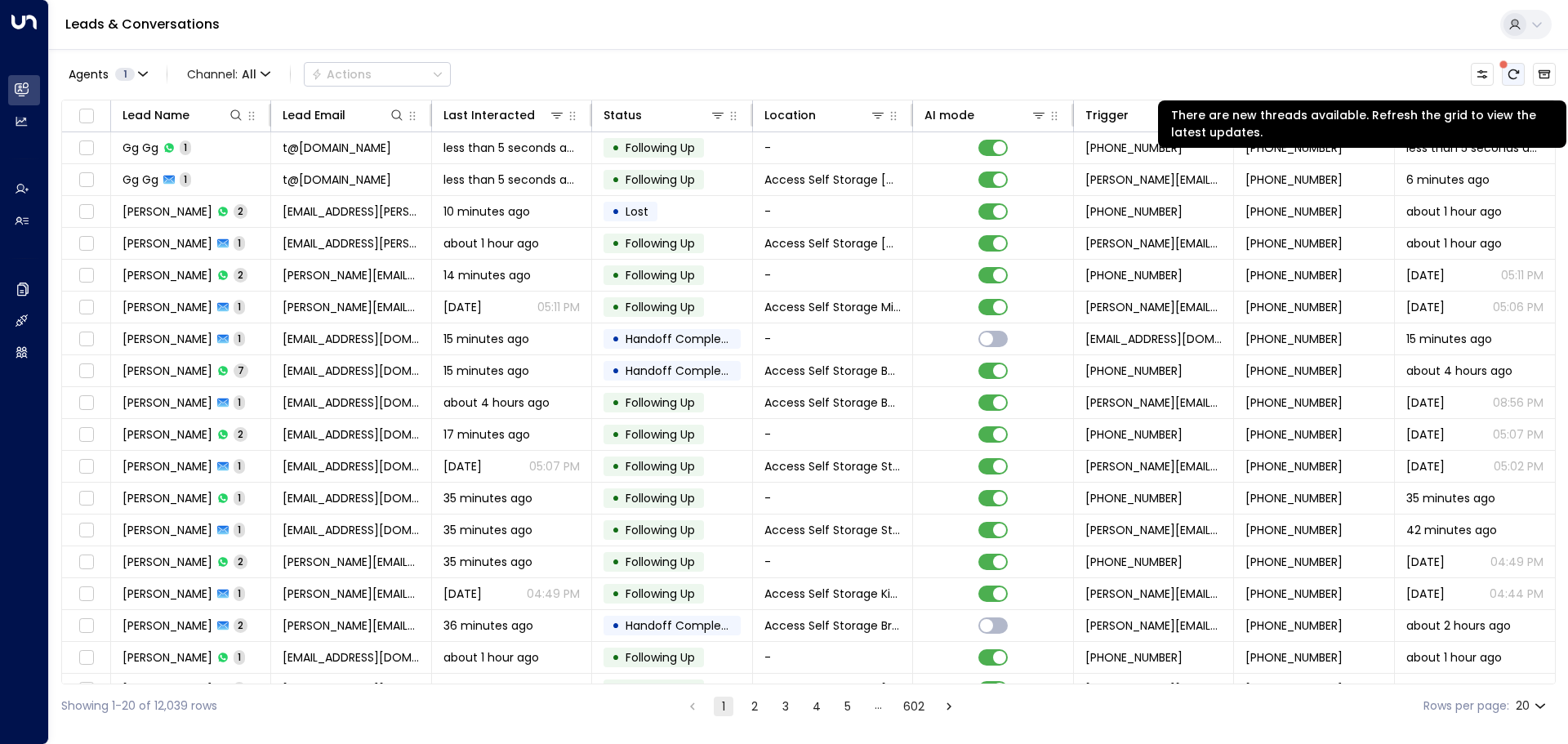
click at [1510, 75] on icon "There are new threads available. Refresh the grid to view the latest updates." at bounding box center [1513, 74] width 13 height 13
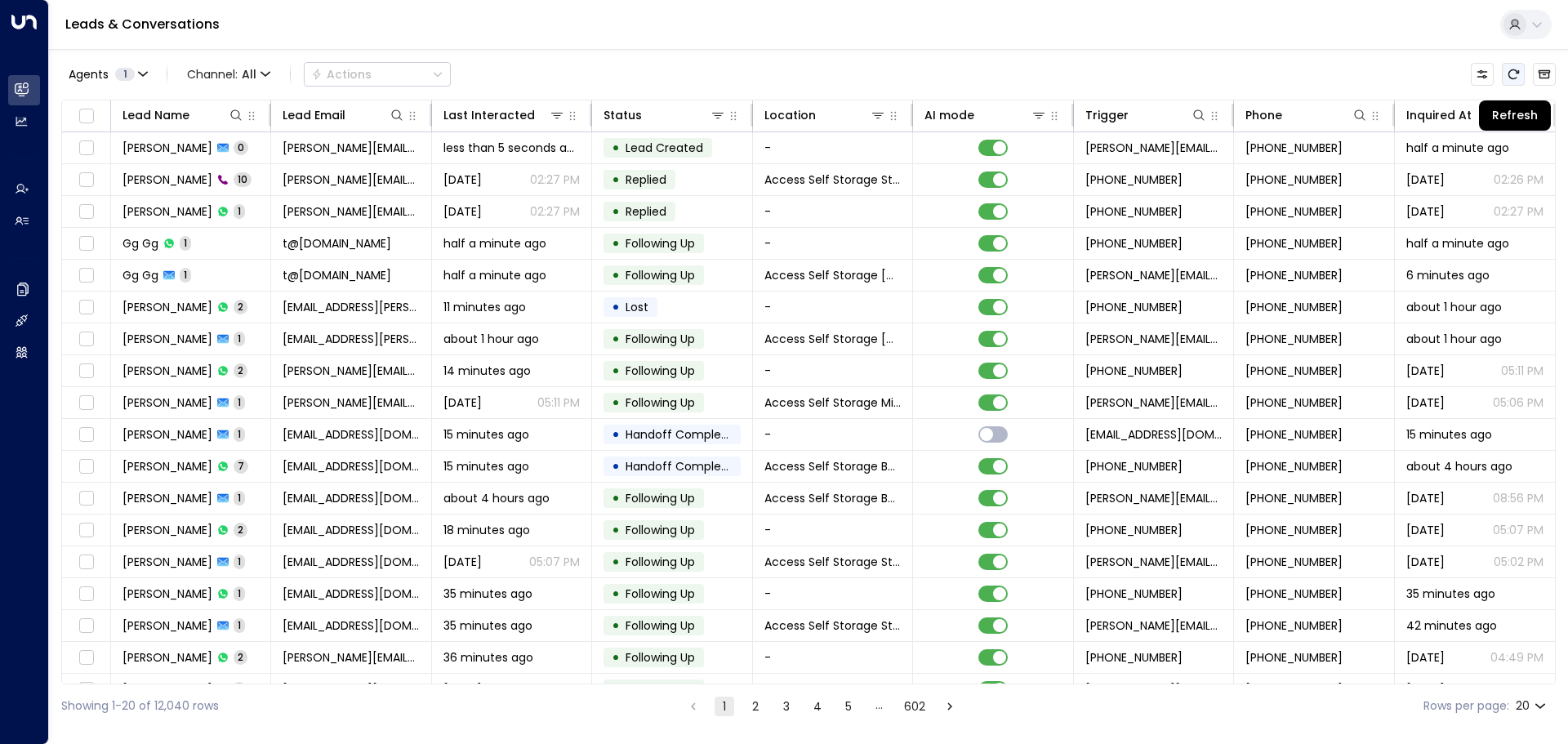
click at [1520, 71] on button "Refresh" at bounding box center [1513, 74] width 23 height 23
click at [1515, 77] on icon "Refresh" at bounding box center [1513, 74] width 13 height 13
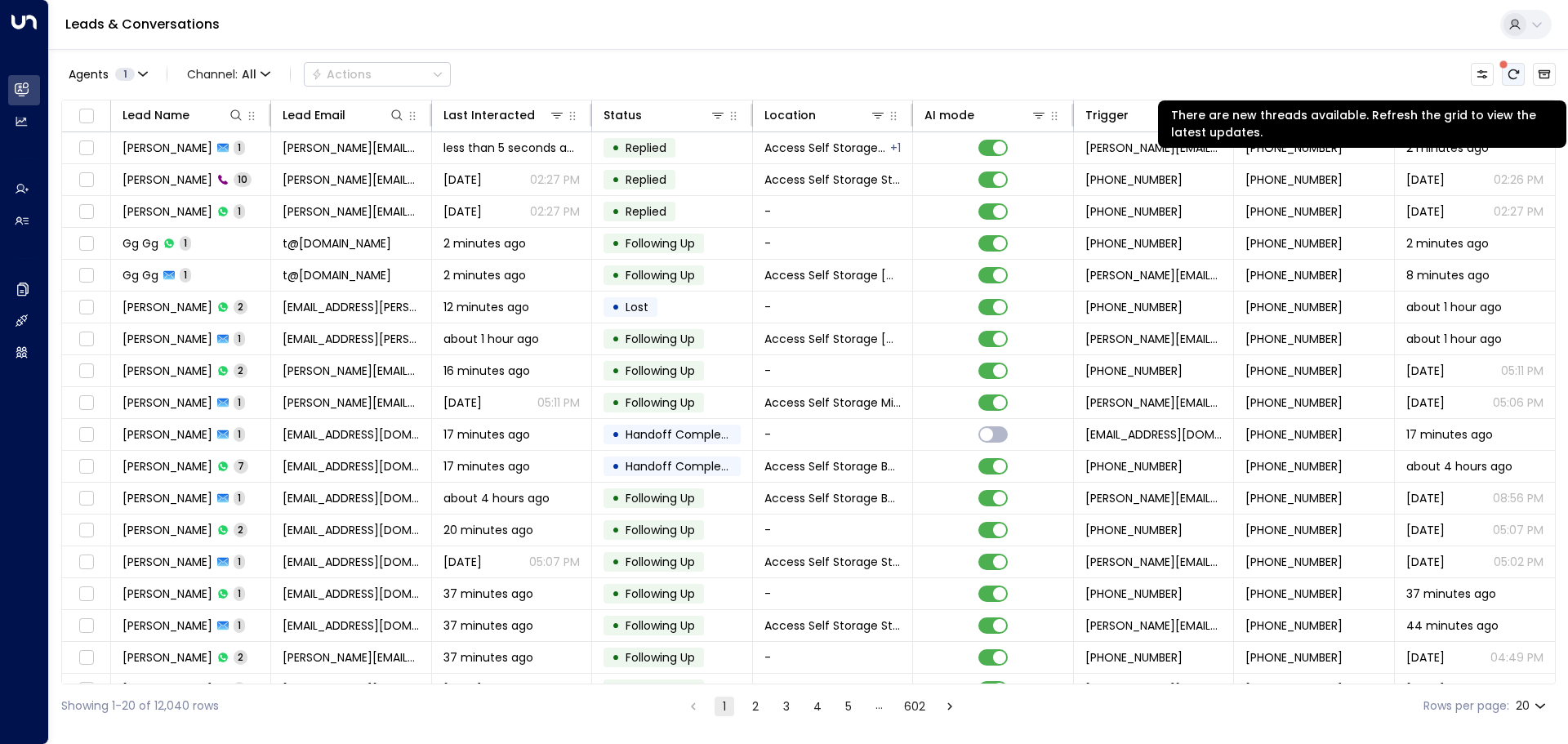
click at [1514, 67] on button "There are new threads available. Refresh the grid to view the latest updates." at bounding box center [1513, 74] width 23 height 23
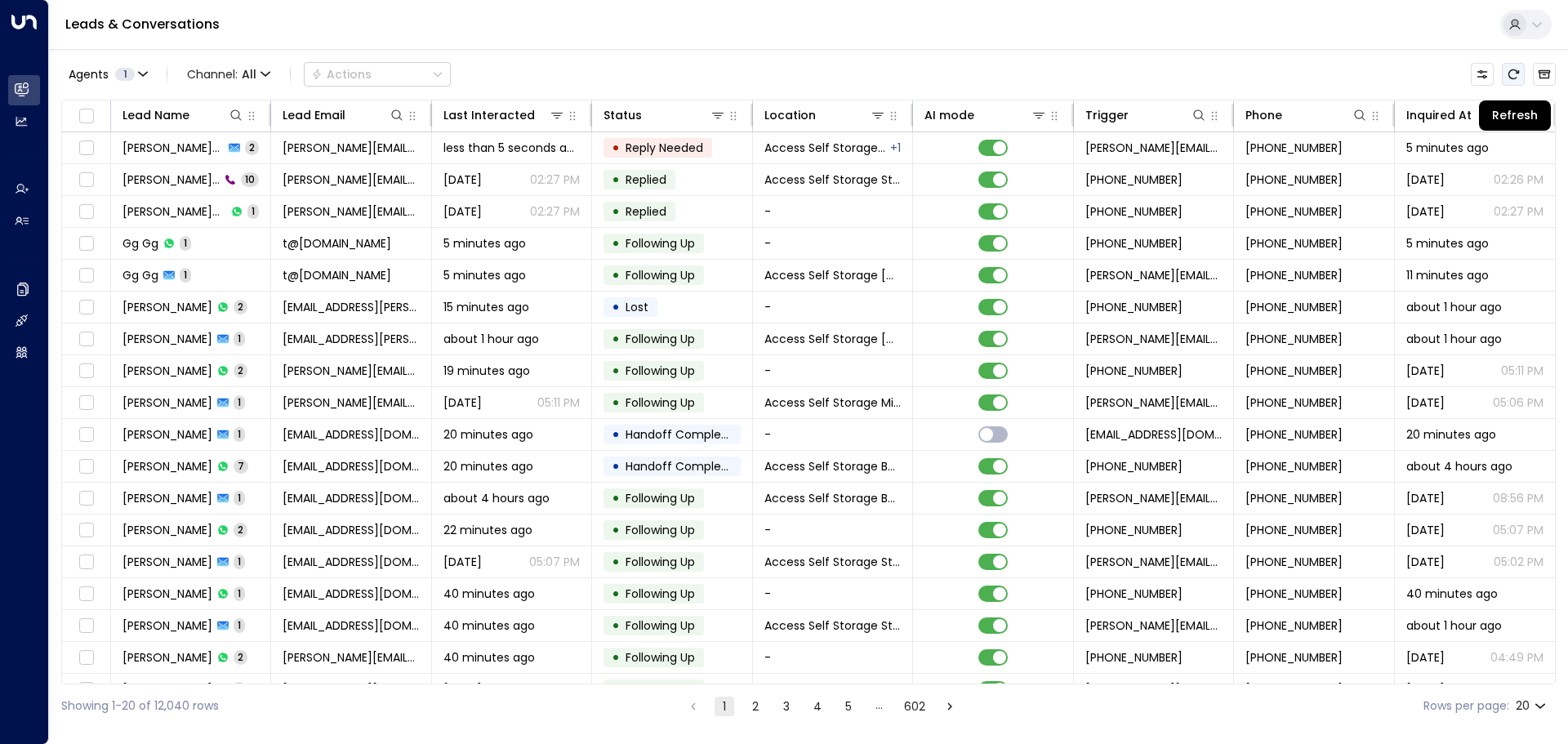
click at [1514, 72] on icon "Refresh" at bounding box center [1513, 74] width 13 height 13
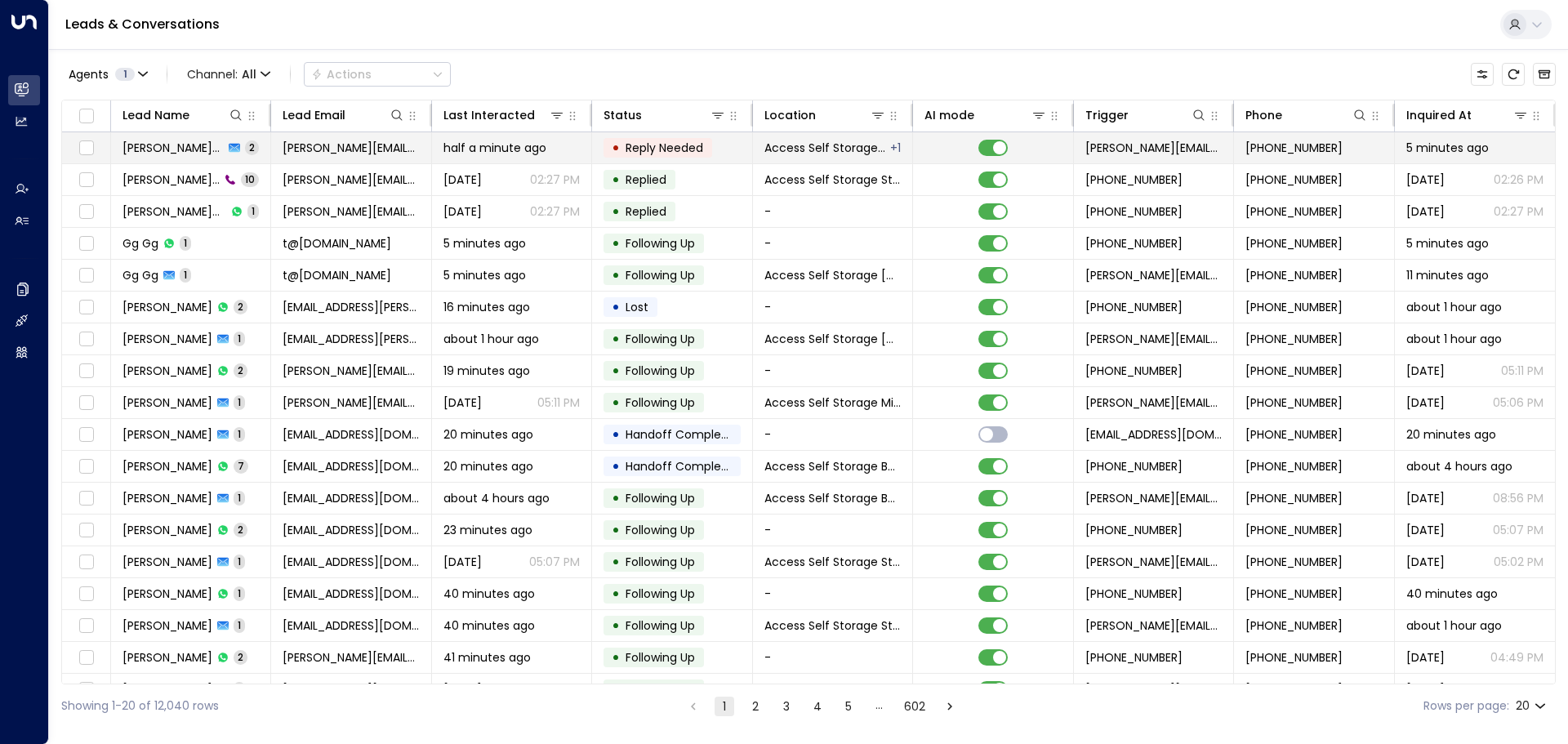
click at [192, 148] on span "[PERSON_NAME]+[PERSON_NAME]+[PERSON_NAME]" at bounding box center [173, 147] width 101 height 17
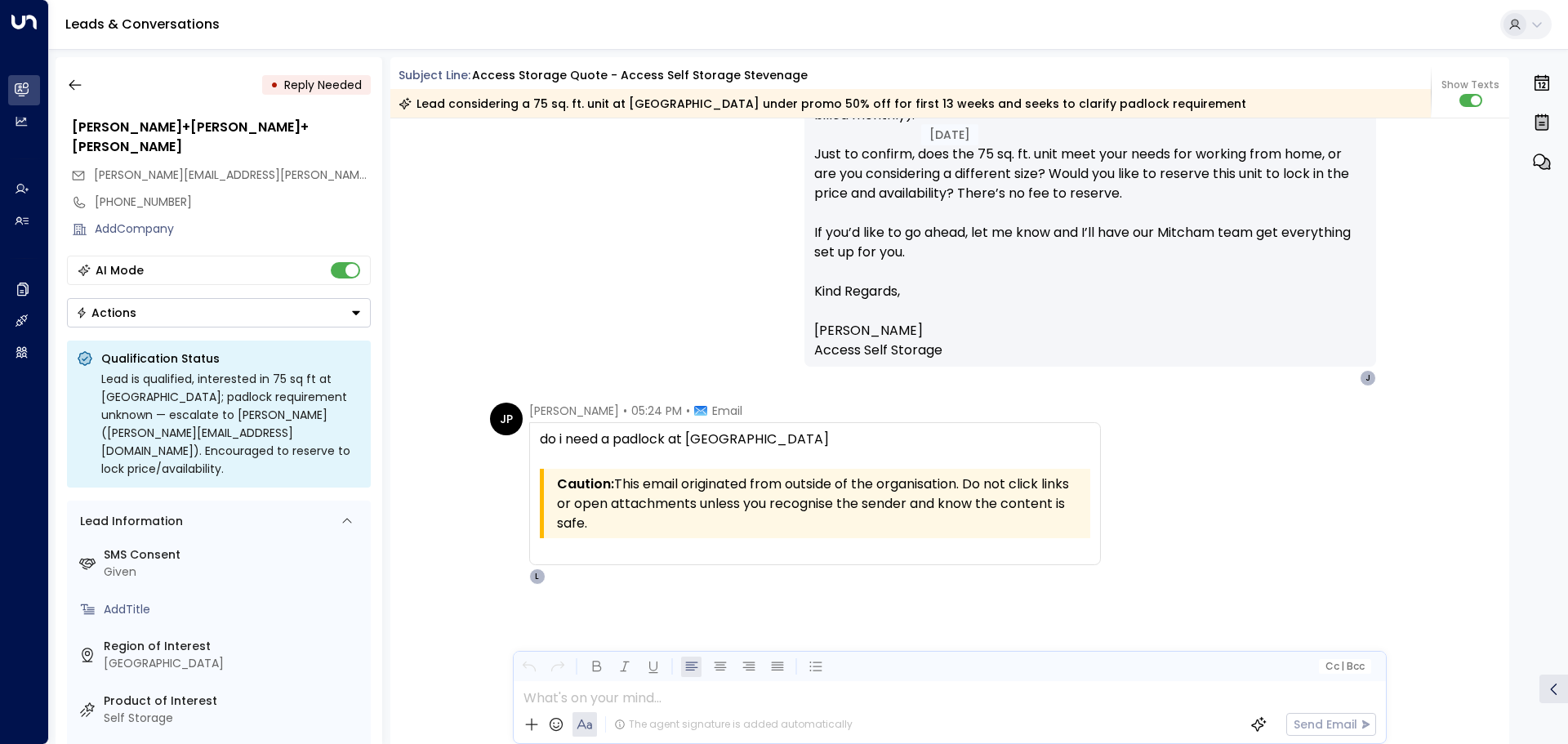
scroll to position [1259, 0]
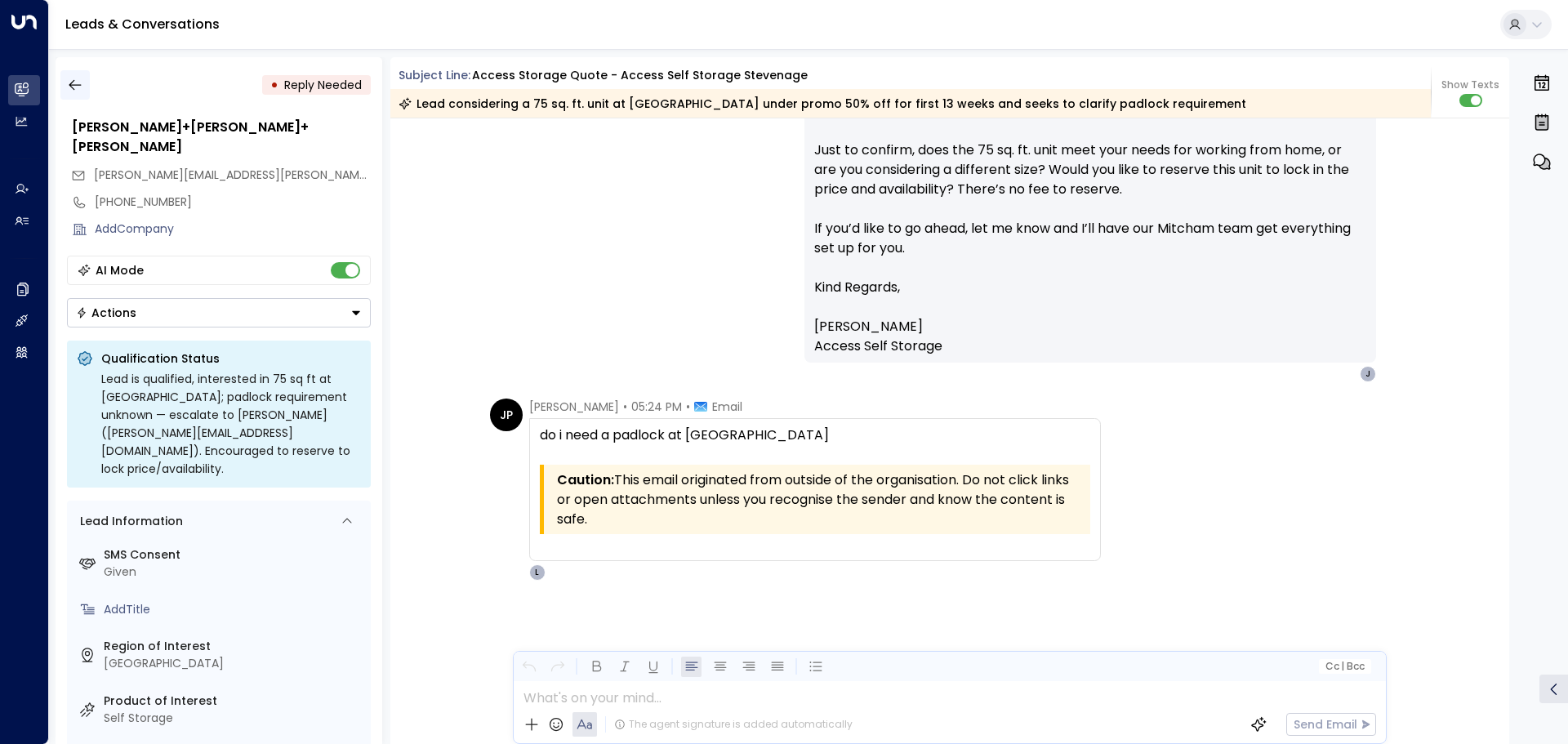
click at [69, 83] on icon "button" at bounding box center [75, 85] width 17 height 17
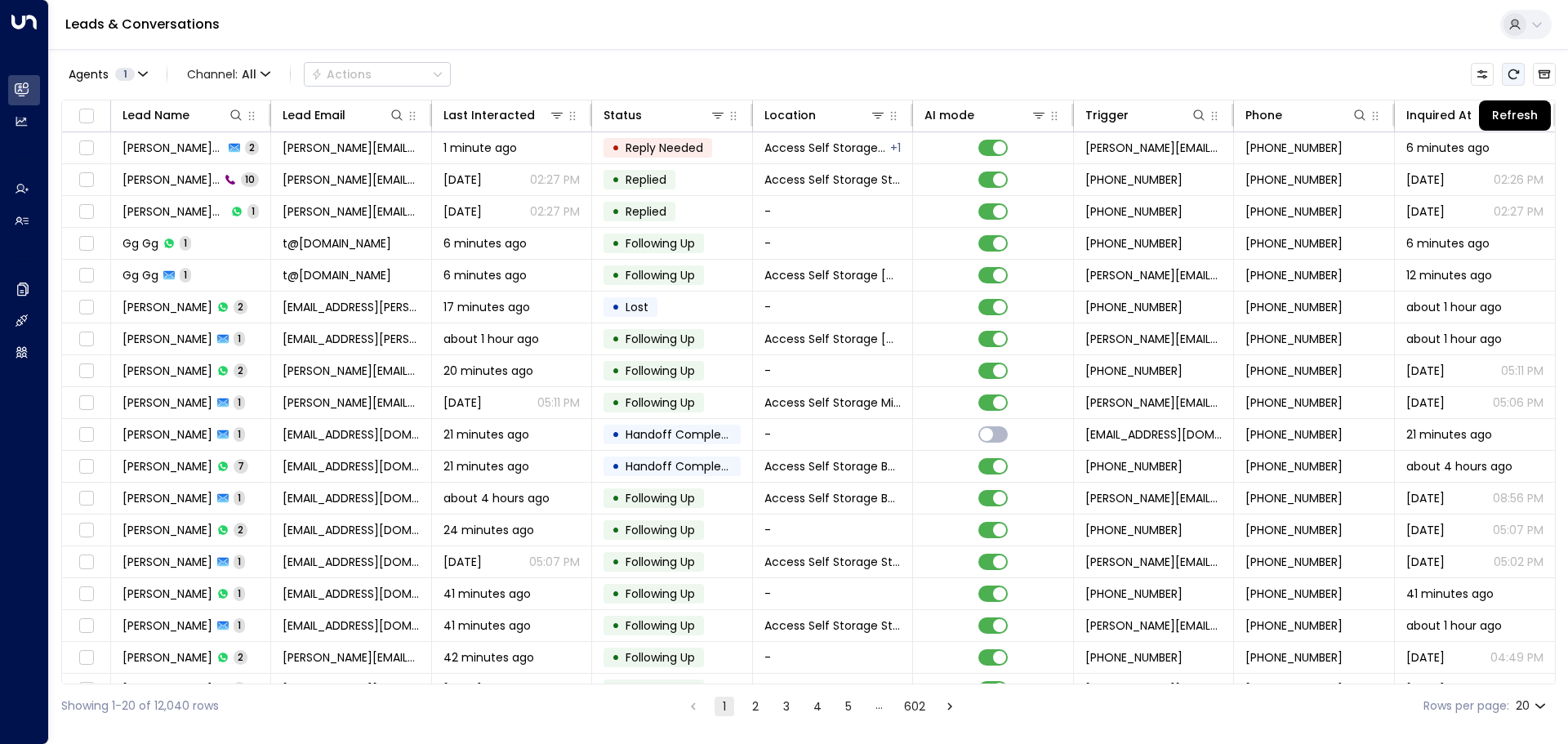
click at [1511, 72] on icon "Refresh" at bounding box center [1513, 74] width 13 height 13
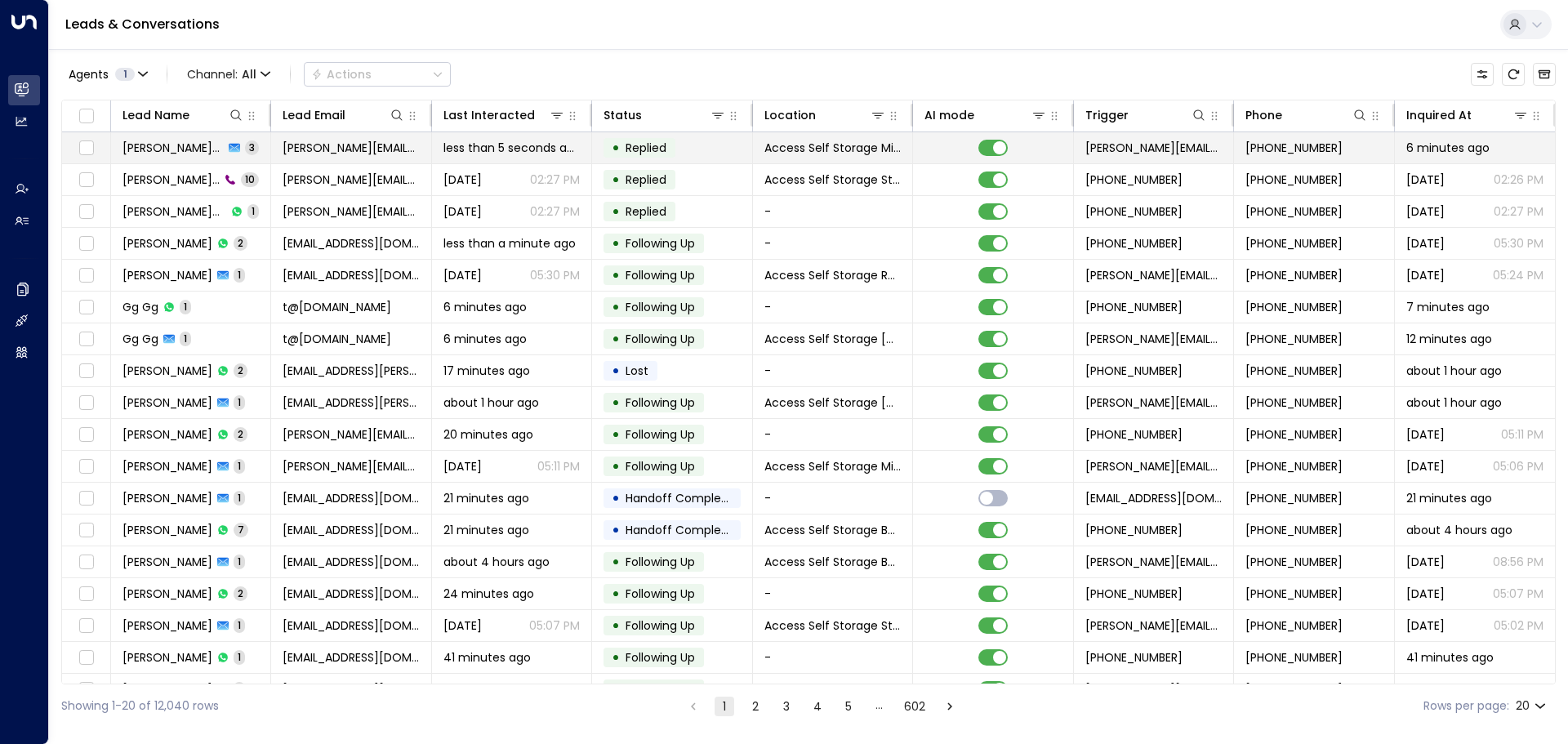
click at [263, 144] on td "[PERSON_NAME]+[PERSON_NAME]+[PERSON_NAME] 3" at bounding box center [190, 148] width 160 height 31
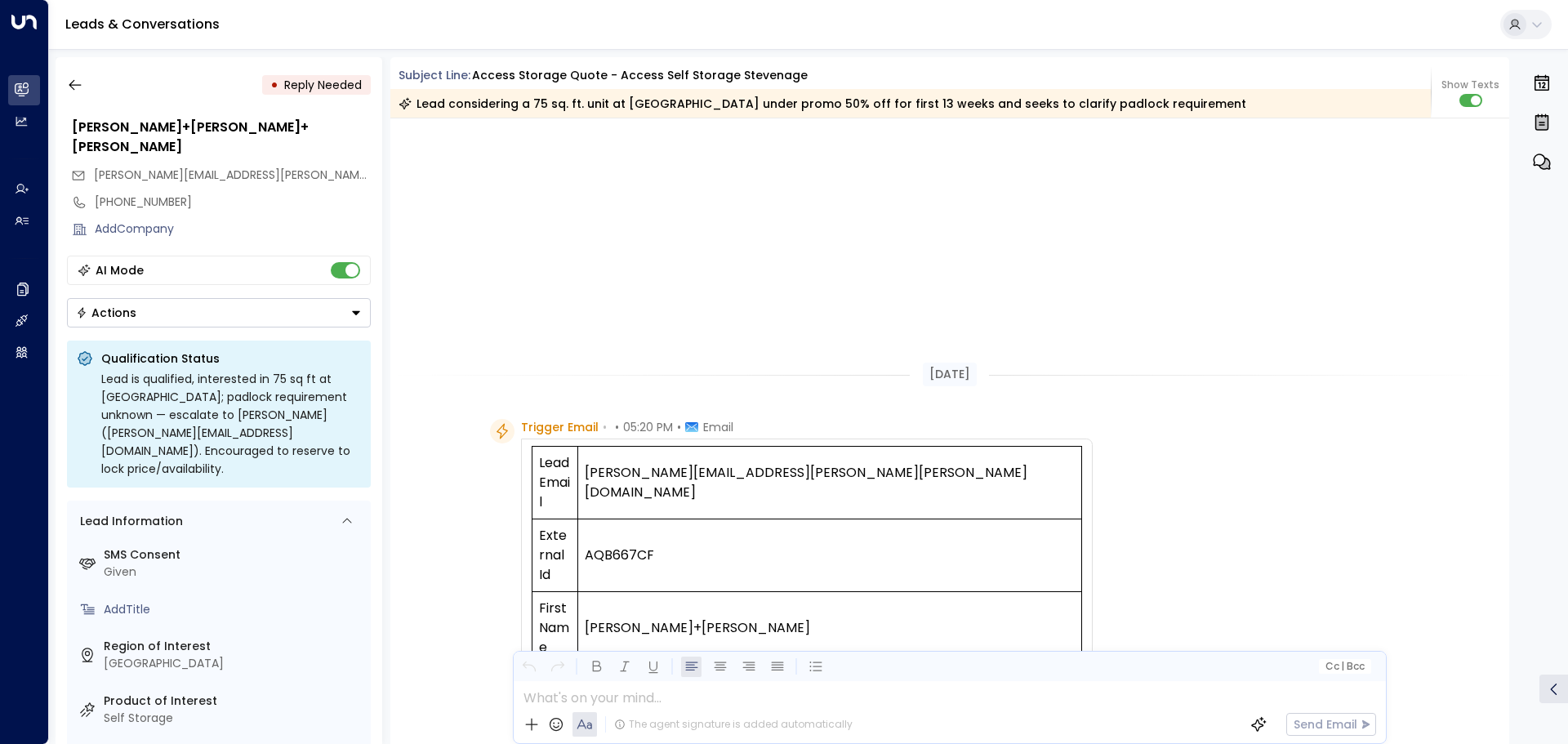
scroll to position [932, 0]
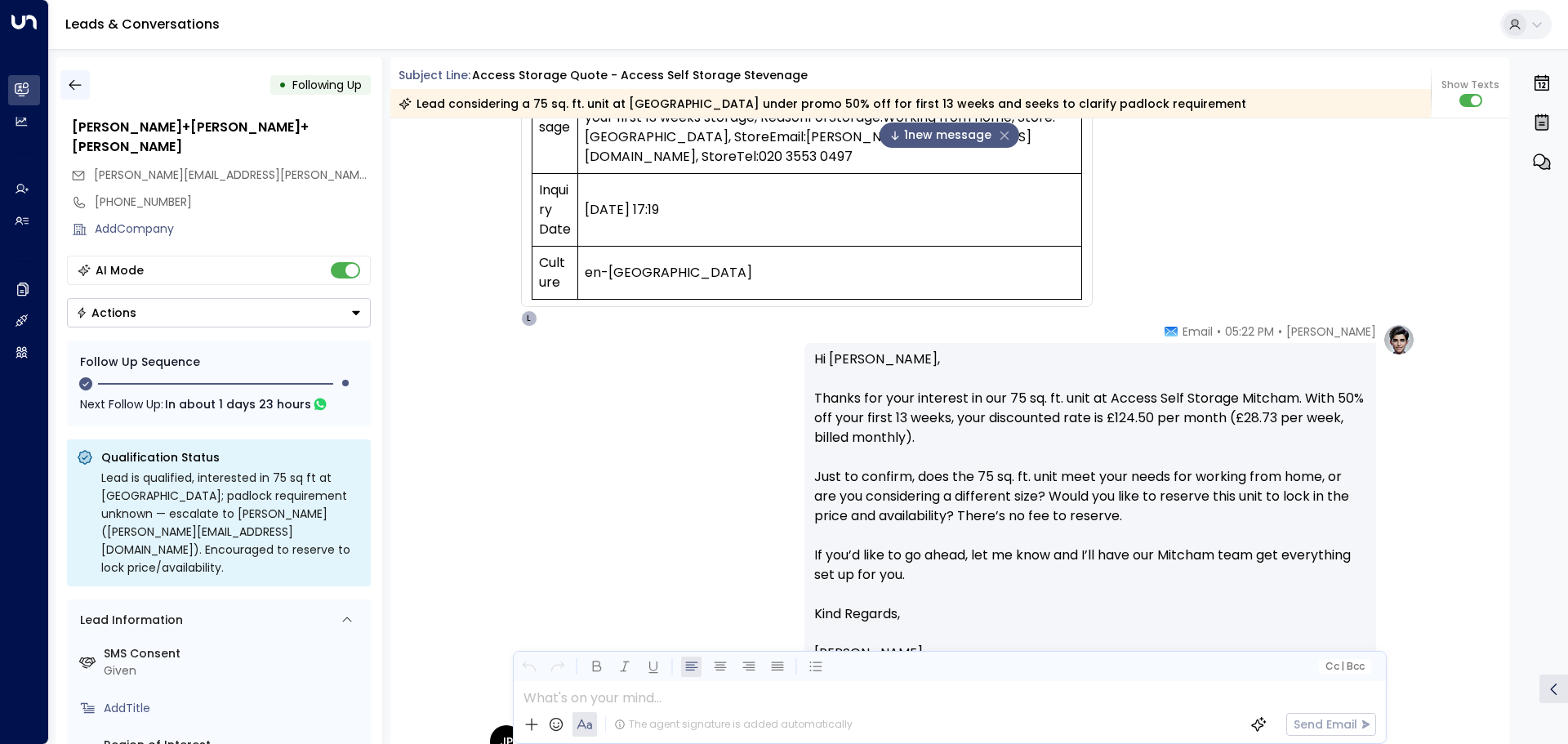
click at [70, 83] on icon "button" at bounding box center [75, 85] width 17 height 17
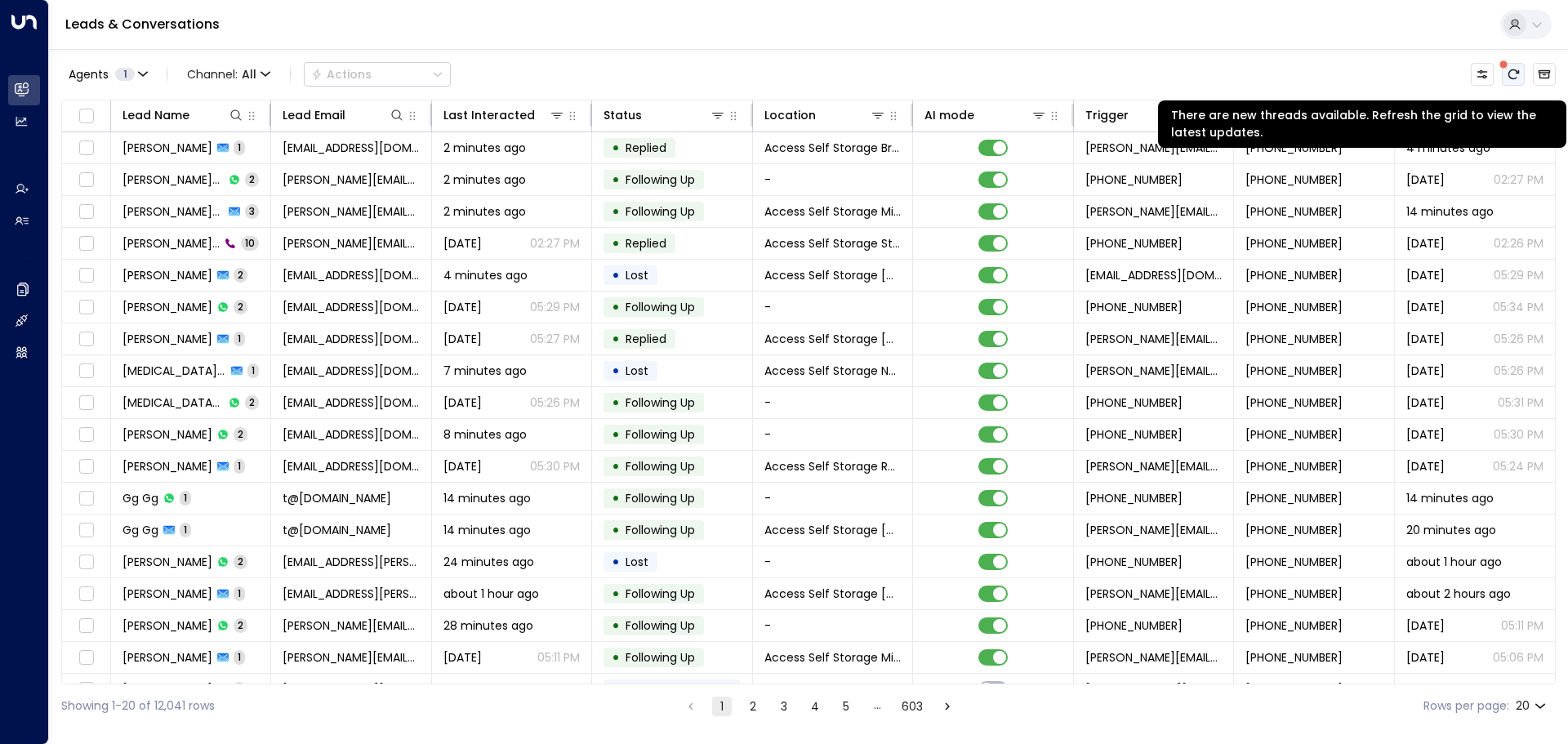
click at [1517, 74] on icon "There are new threads available. Refresh the grid to view the latest updates." at bounding box center [1513, 74] width 13 height 13
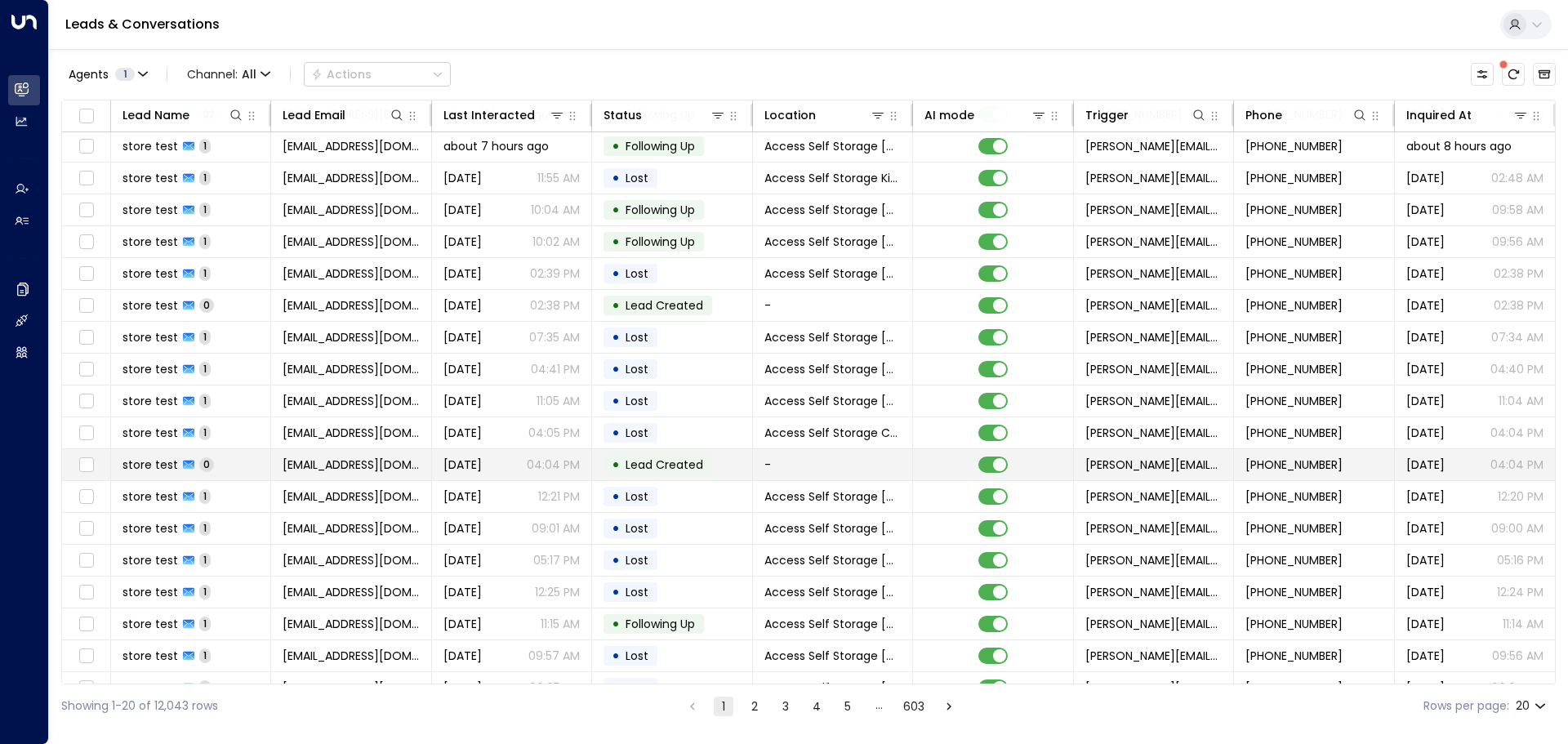
scroll to position [91, 0]
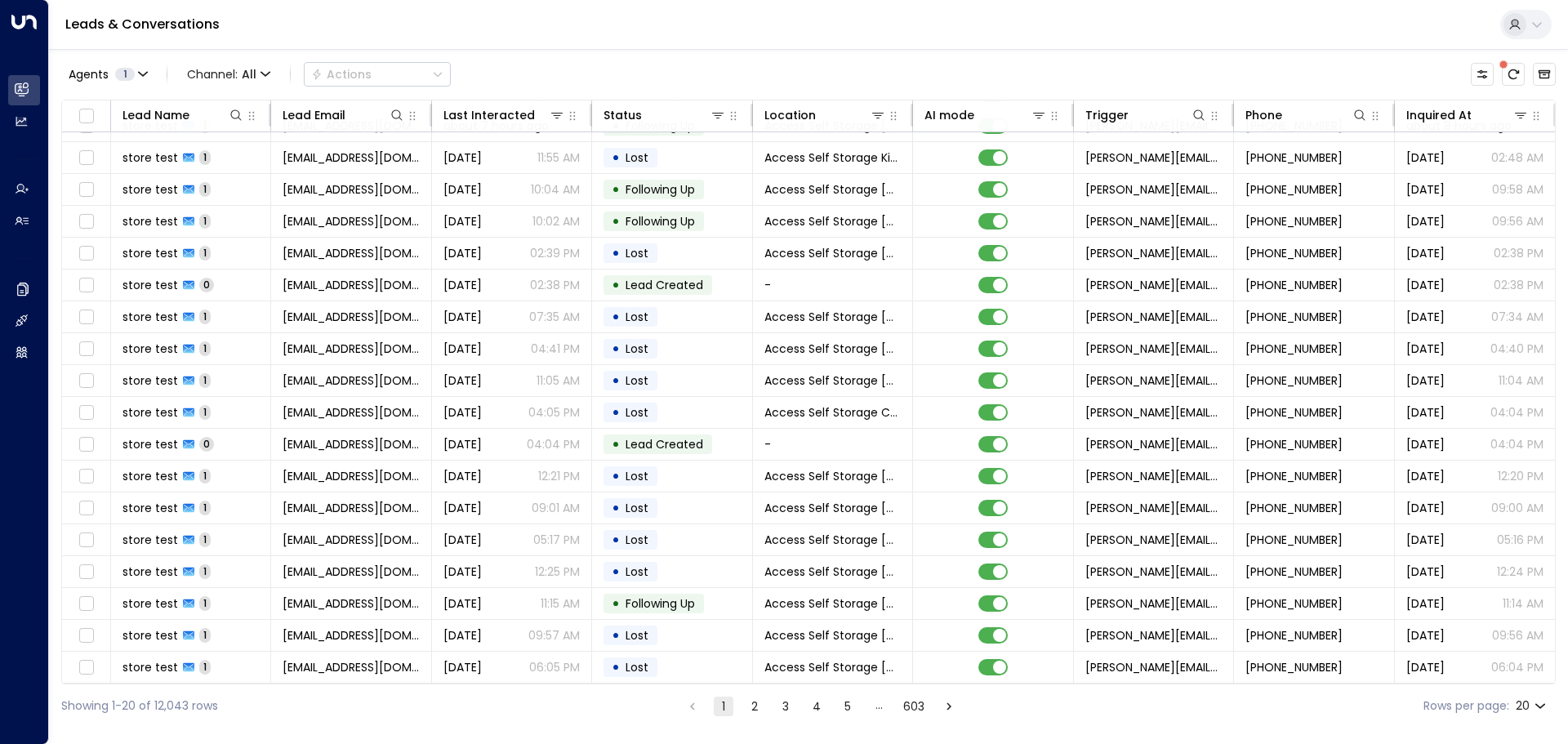
click at [1546, 703] on body "Overview Leads & Conversations Leads & Conversations Analytics Analytics Agents…" at bounding box center [784, 364] width 1568 height 727
click at [1540, 704] on li "100" at bounding box center [1530, 711] width 46 height 30
type input "***"
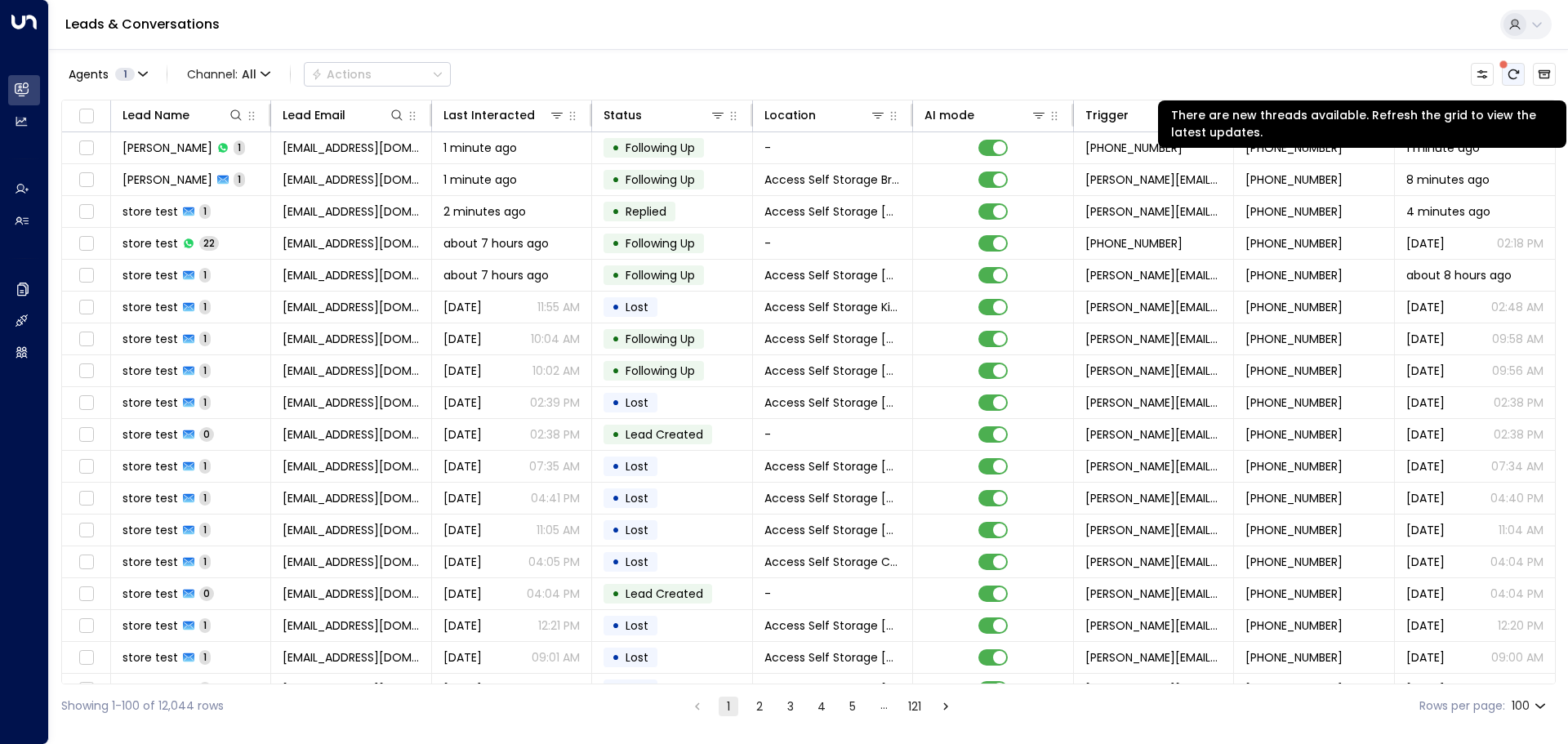
click at [1514, 66] on button "There are new threads available. Refresh the grid to view the latest updates." at bounding box center [1513, 74] width 23 height 23
